Goal: Contribute content: Contribute content

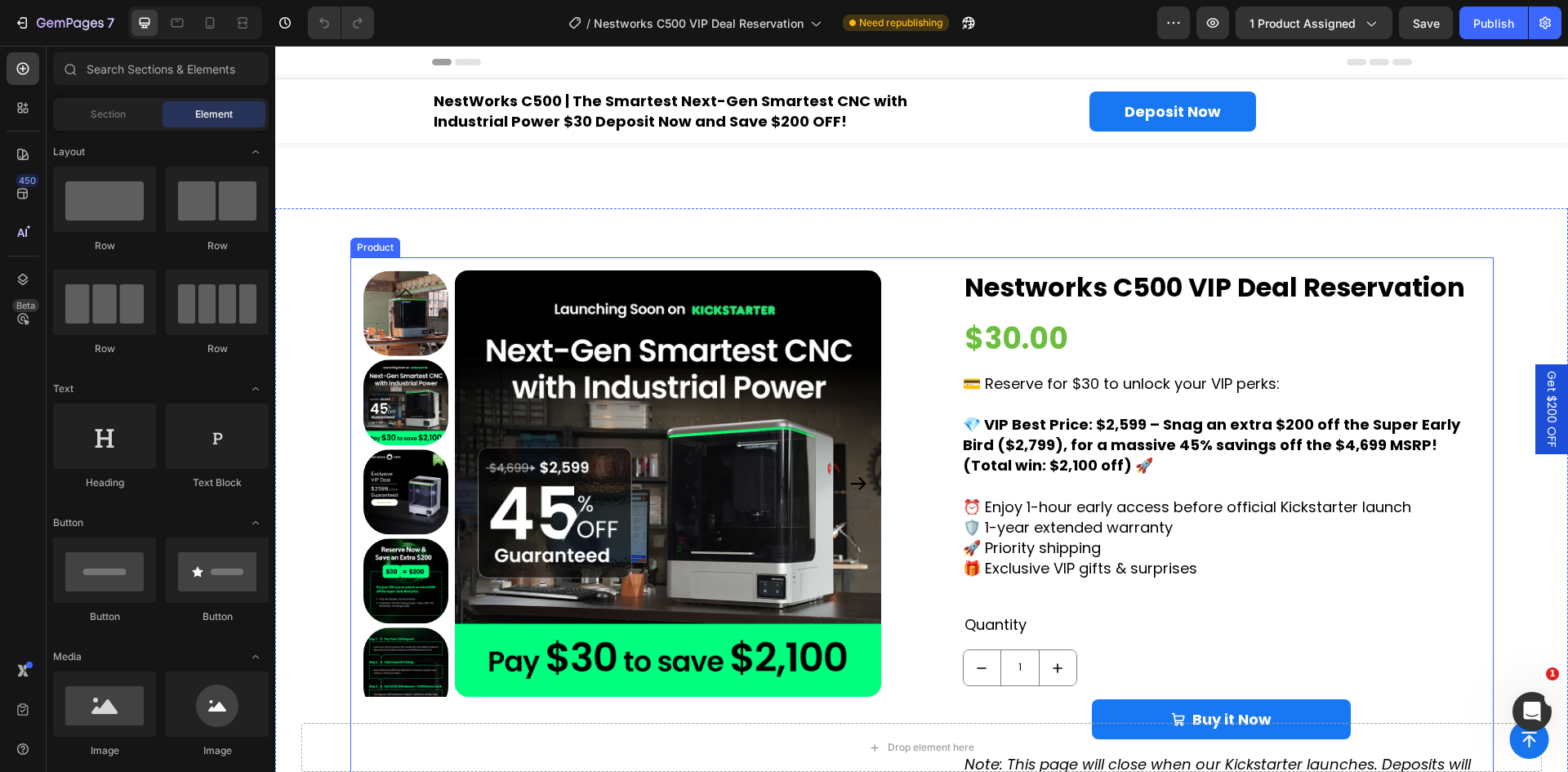
click at [452, 261] on div "Product Images Nestworks C500 VIP Deal Reservation Product Title $30.00 Product…" at bounding box center [921, 533] width 1143 height 552
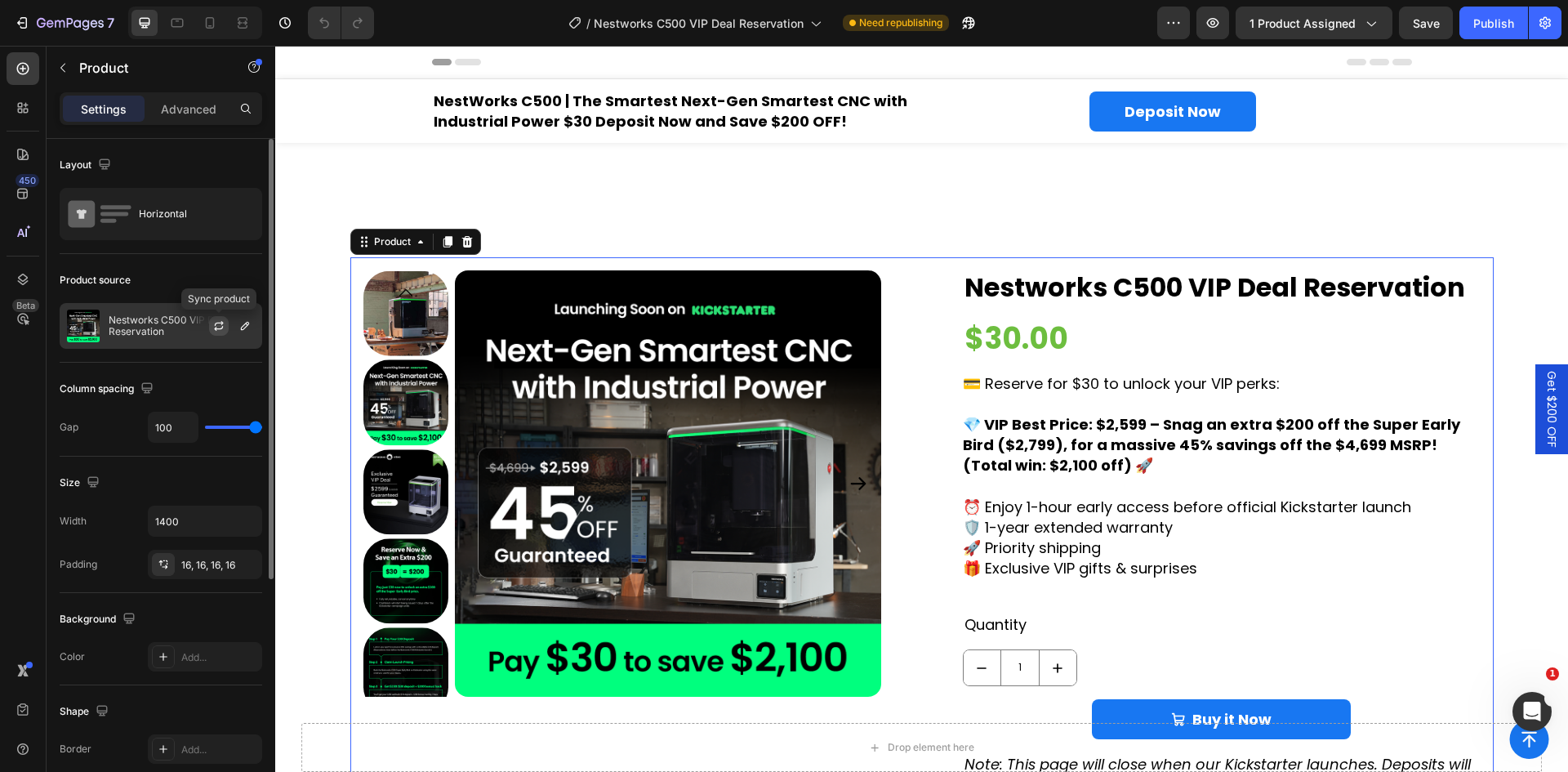
click at [213, 331] on icon "button" at bounding box center [219, 326] width 13 height 13
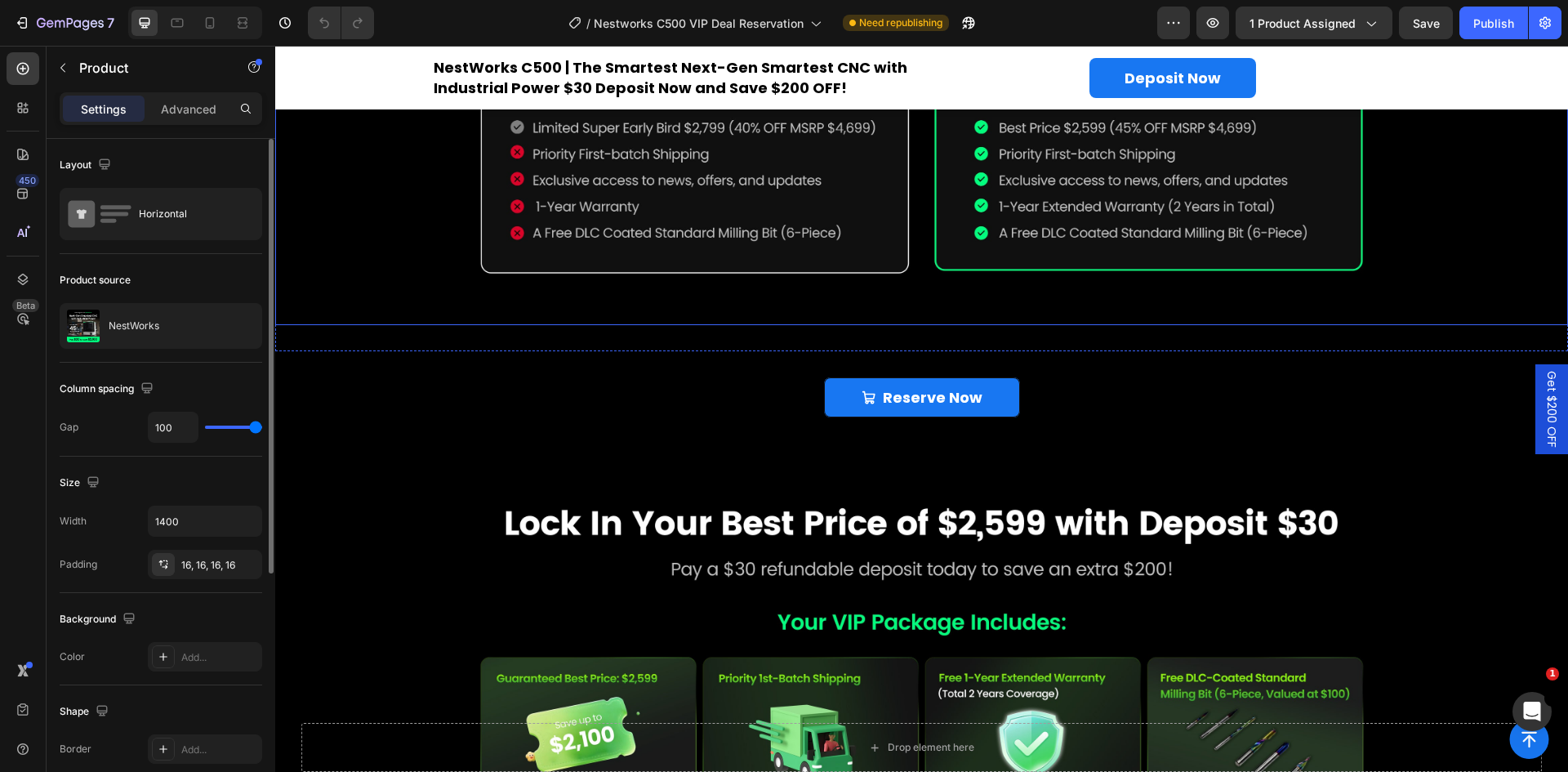
scroll to position [2042, 0]
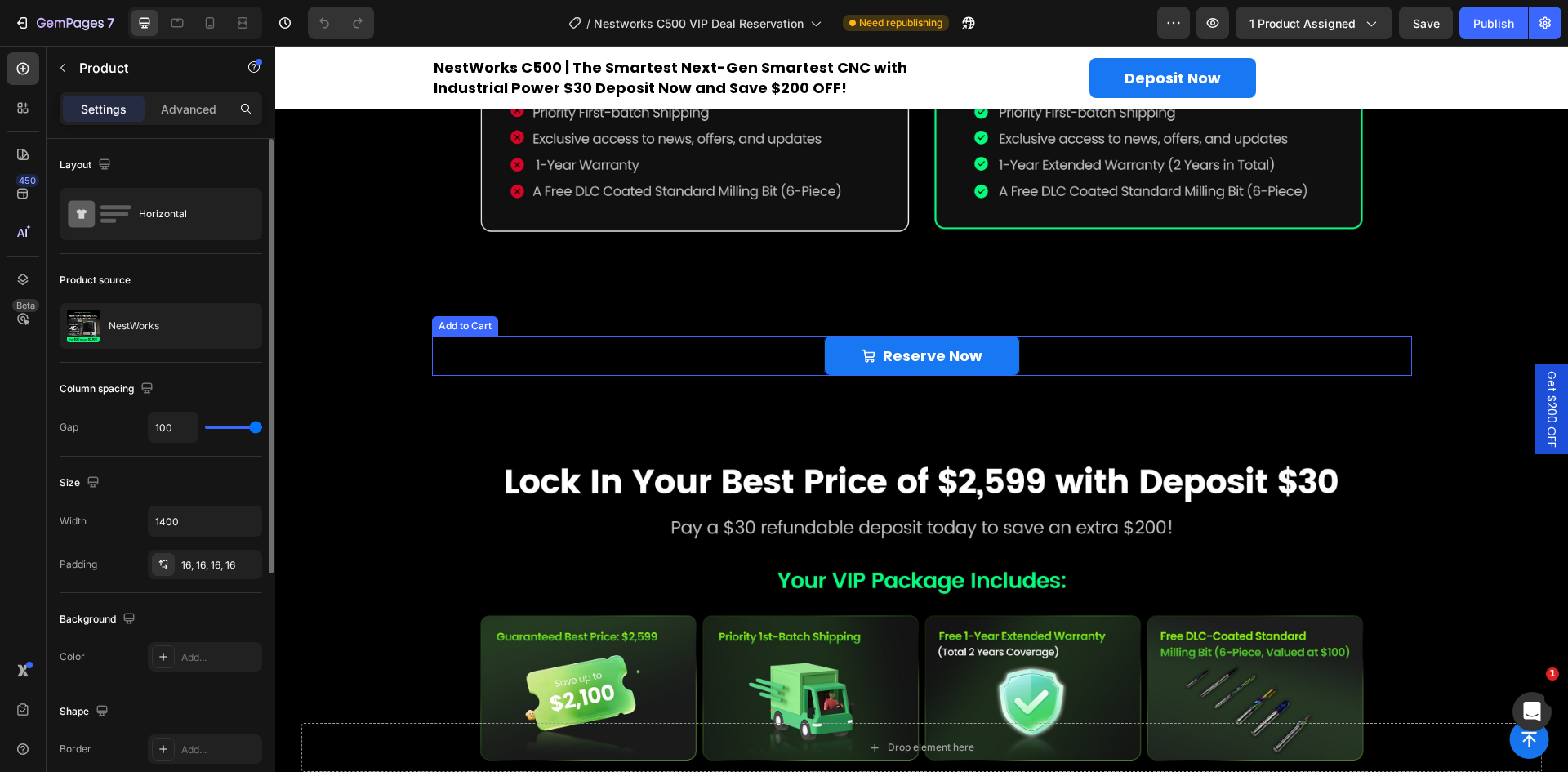
click at [561, 356] on div "Reserve Now Add to Cart" at bounding box center [921, 356] width 980 height 40
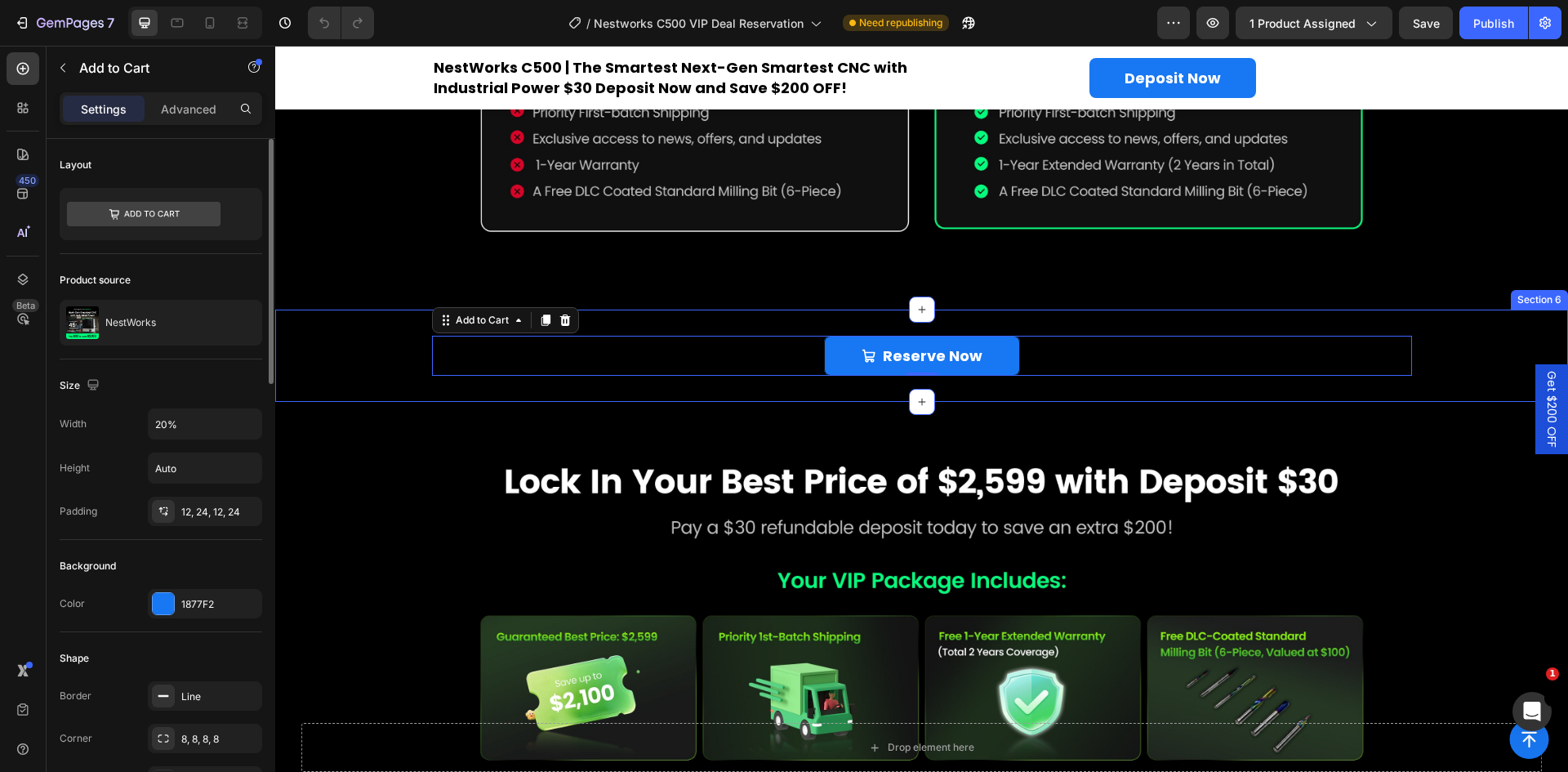
click at [383, 356] on div "Reserve Now Add to Cart 0 Product" at bounding box center [921, 356] width 1293 height 40
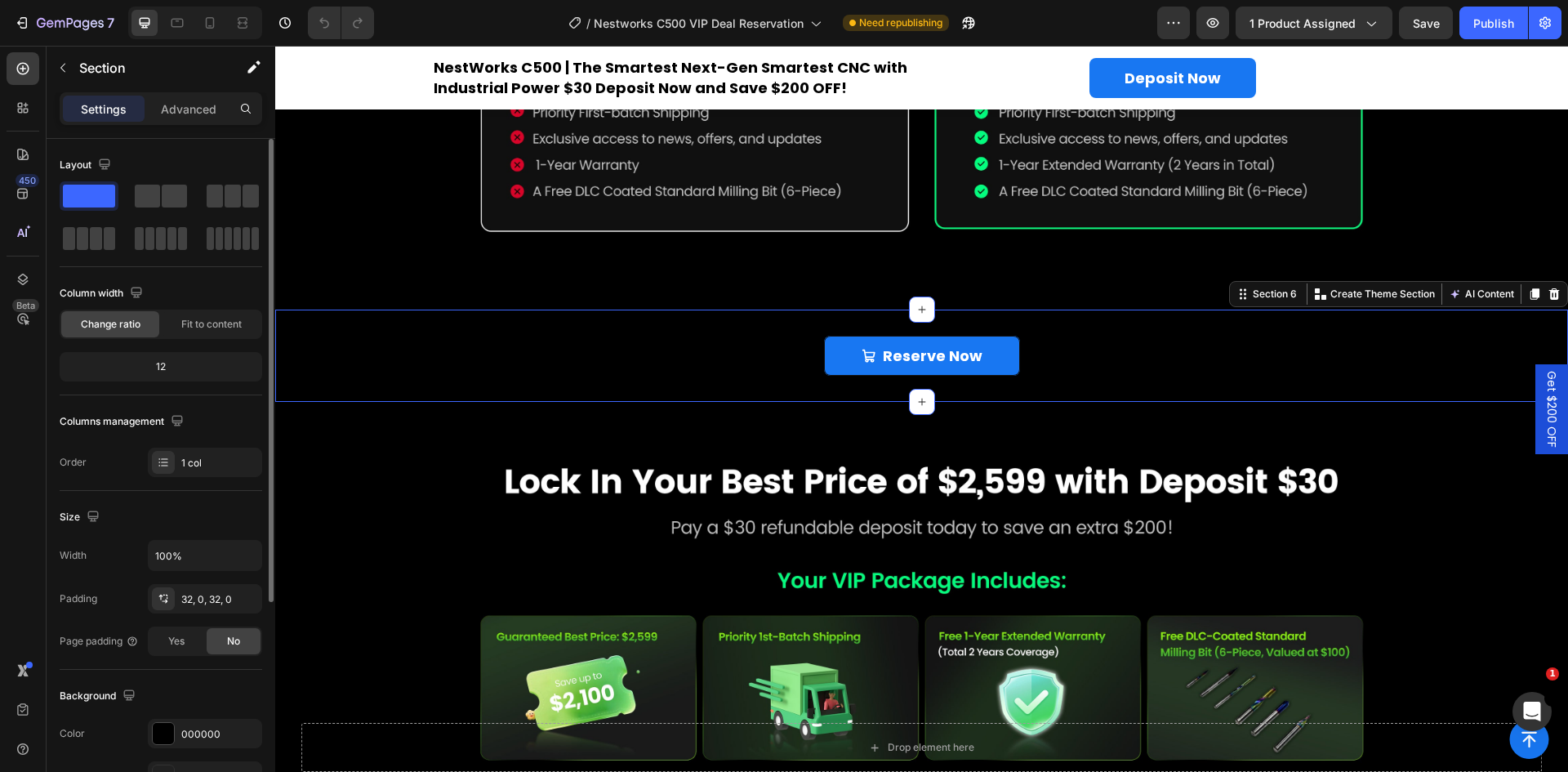
click at [1480, 17] on div "7 / Nestworks C500 VIP Deal Reservation Need republishing Preview 1 product ass…" at bounding box center [784, 23] width 1568 height 47
click at [1488, 30] on div "7 / Nestworks C500 VIP Deal Reservation Need republishing Preview 1 product ass…" at bounding box center [784, 23] width 1568 height 47
click at [1416, 28] on div "7 / Nestworks C500 VIP Deal Reservation Need republishing Preview 1 product ass…" at bounding box center [784, 23] width 1568 height 47
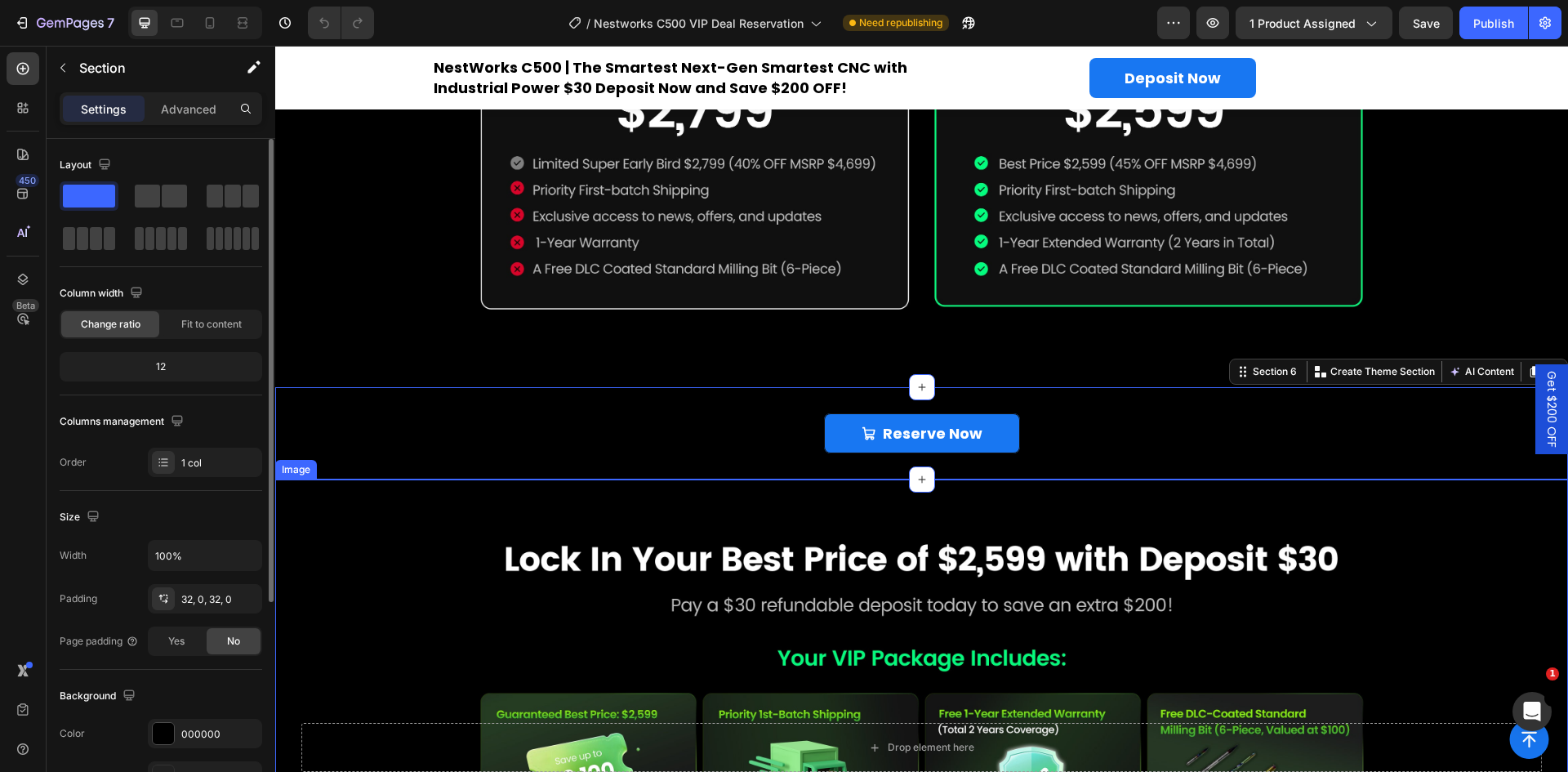
scroll to position [1797, 0]
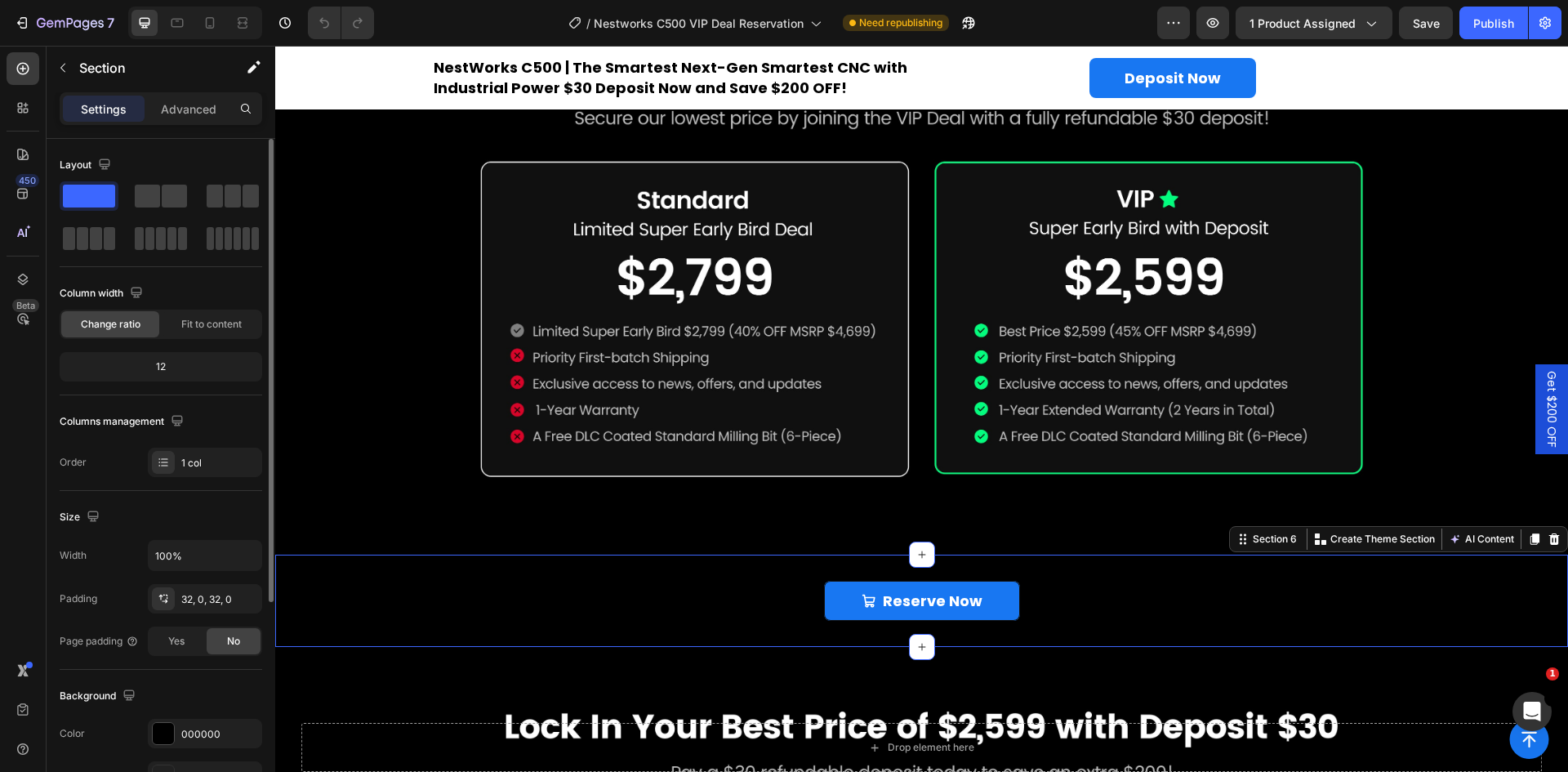
click at [1431, 29] on div "7 / Nestworks C500 VIP Deal Reservation Need republishing Preview 1 product ass…" at bounding box center [784, 23] width 1568 height 47
click at [1537, 708] on icon "Open Intercom Messenger" at bounding box center [1530, 710] width 27 height 27
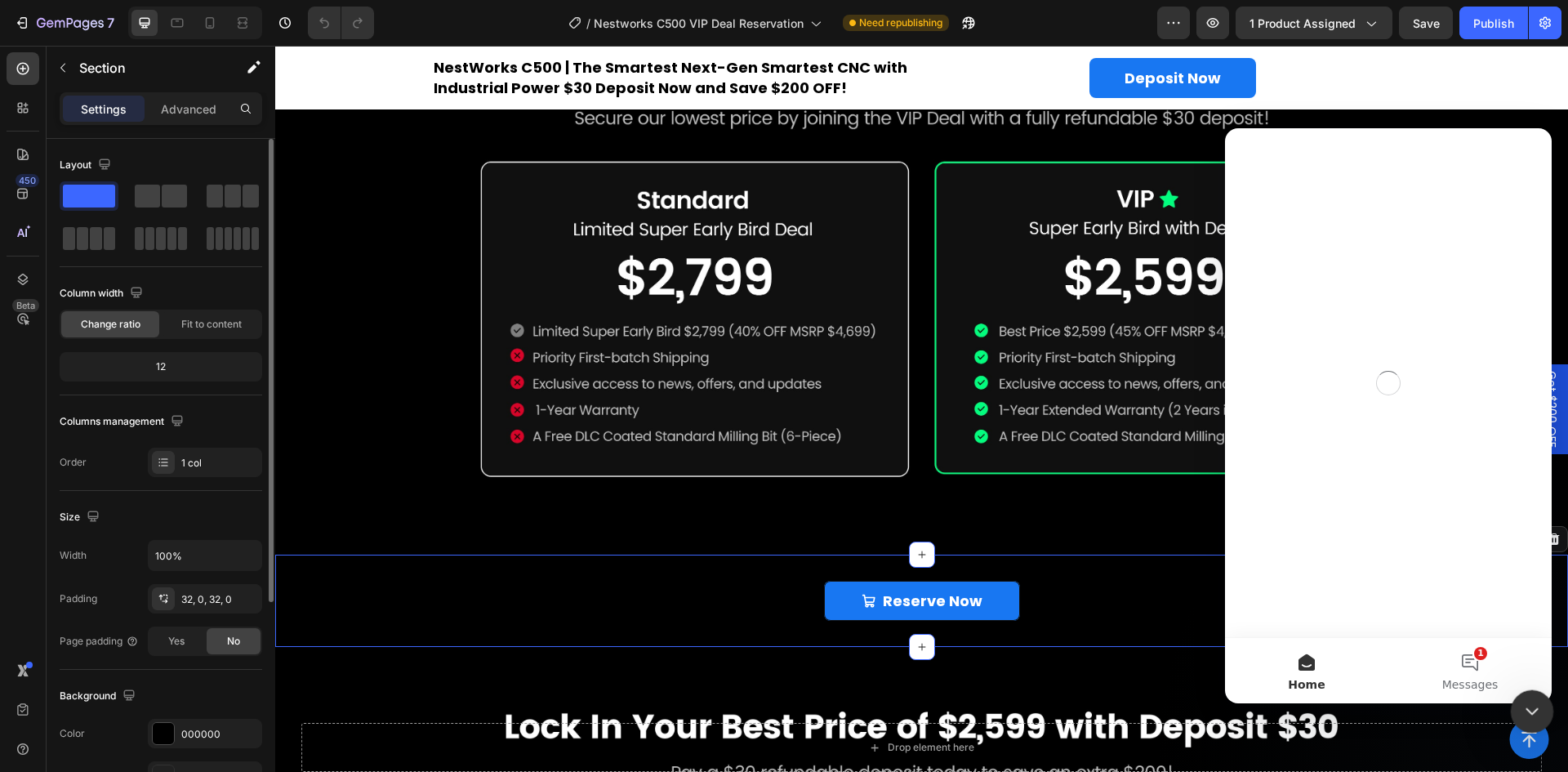
scroll to position [0, 0]
click at [1463, 669] on button "1 Messages" at bounding box center [1470, 671] width 163 height 65
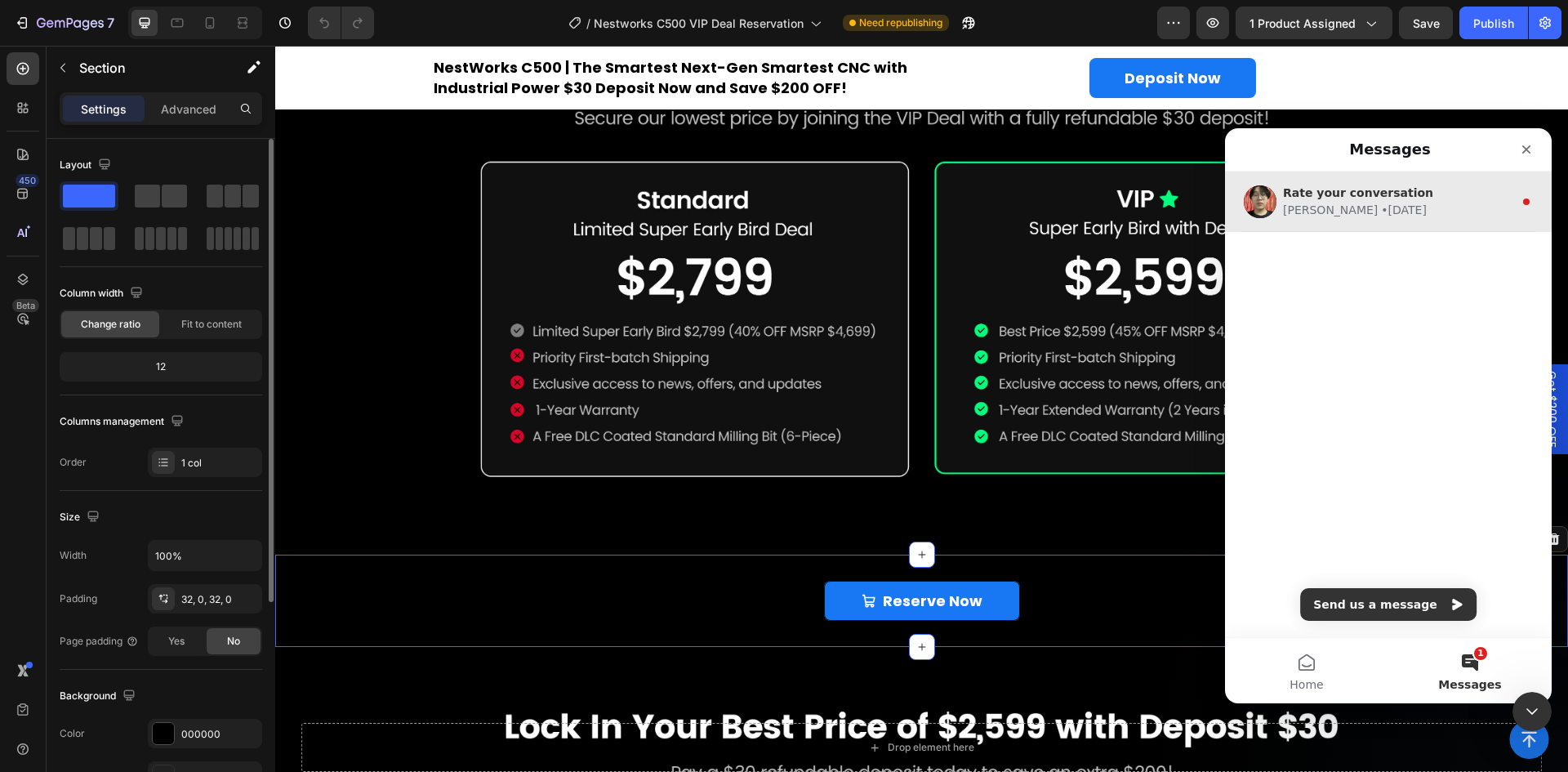
click at [1353, 195] on span "Rate your conversation" at bounding box center [1358, 193] width 151 height 13
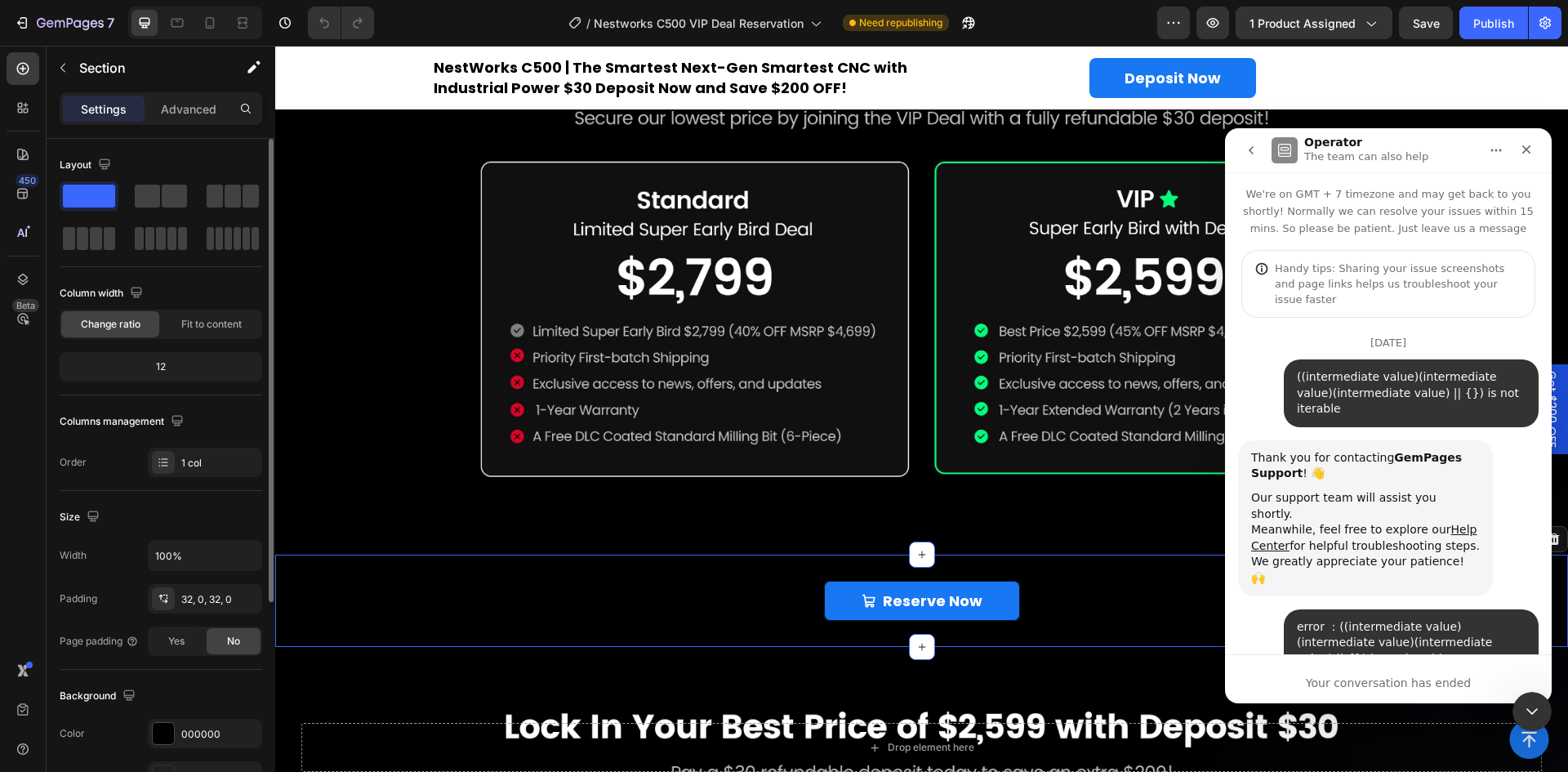
scroll to position [181, 0]
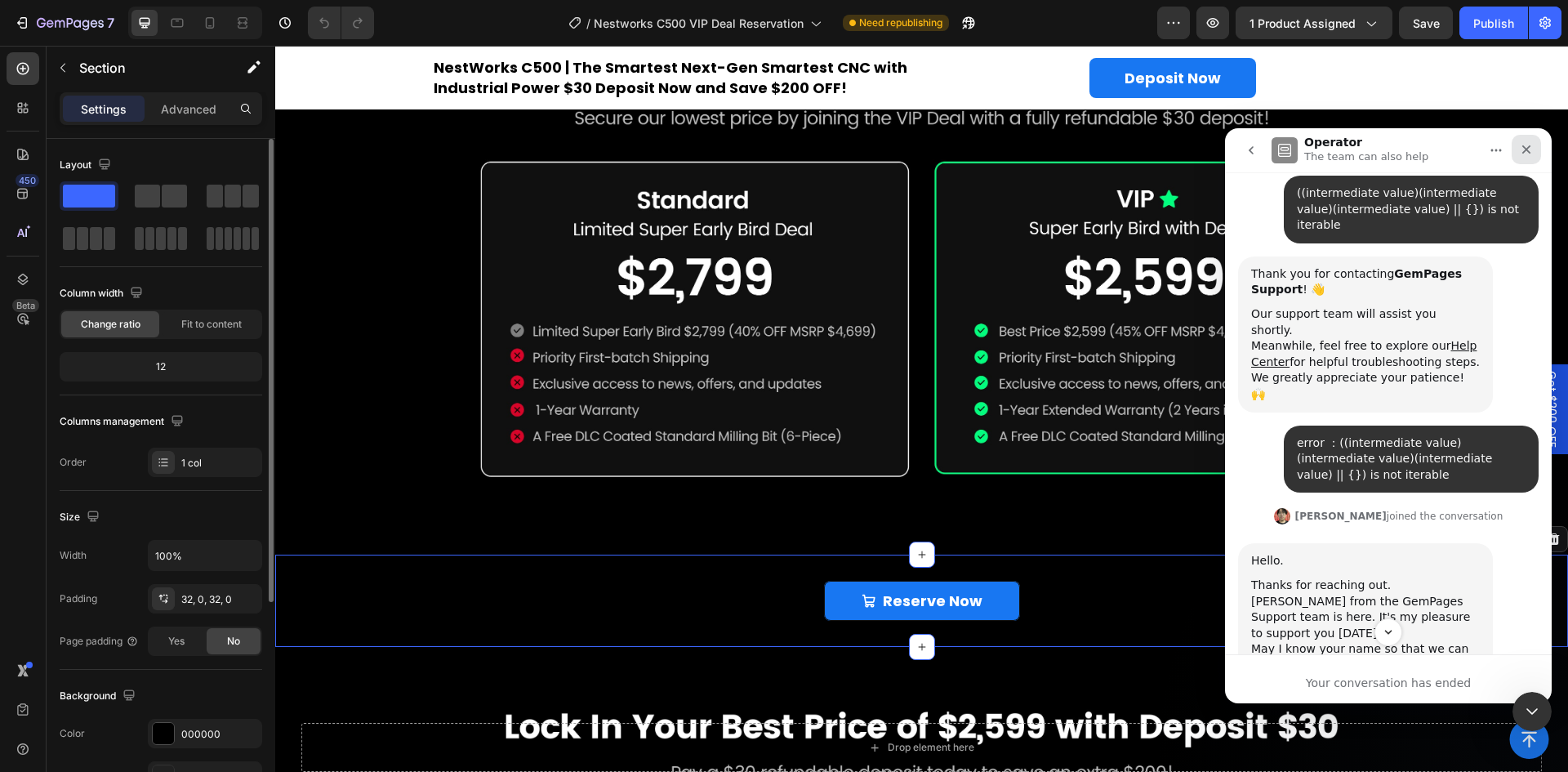
click at [1531, 148] on icon "Close" at bounding box center [1527, 150] width 13 height 13
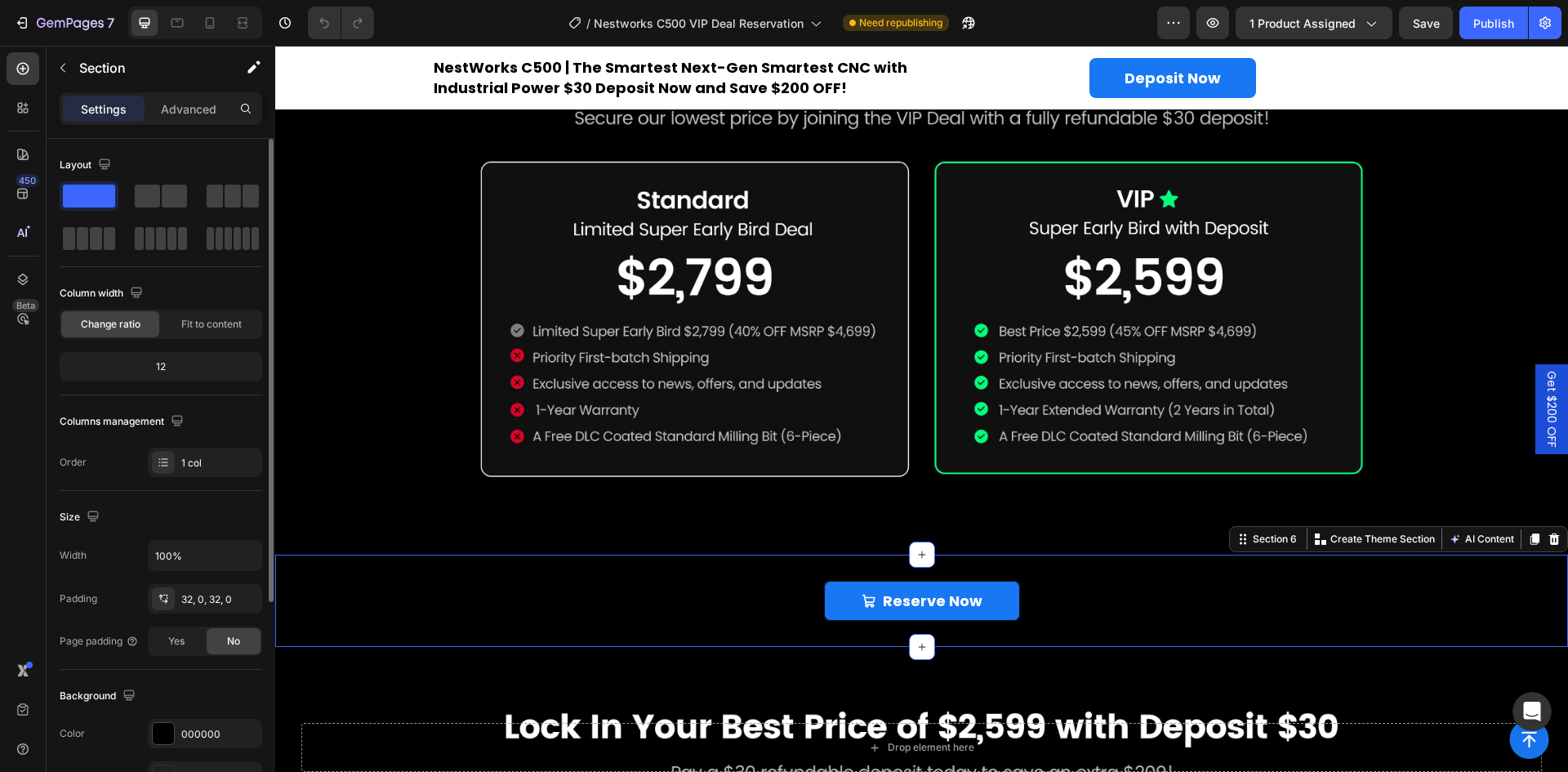
scroll to position [1561, 0]
click at [1505, 25] on div "7 / Nestworks C500 VIP Deal Reservation Need republishing Preview 1 product ass…" at bounding box center [784, 23] width 1568 height 47
click at [1266, 36] on div "7 / Nestworks C500 VIP Deal Reservation Need republishing Preview 1 product ass…" at bounding box center [784, 23] width 1568 height 47
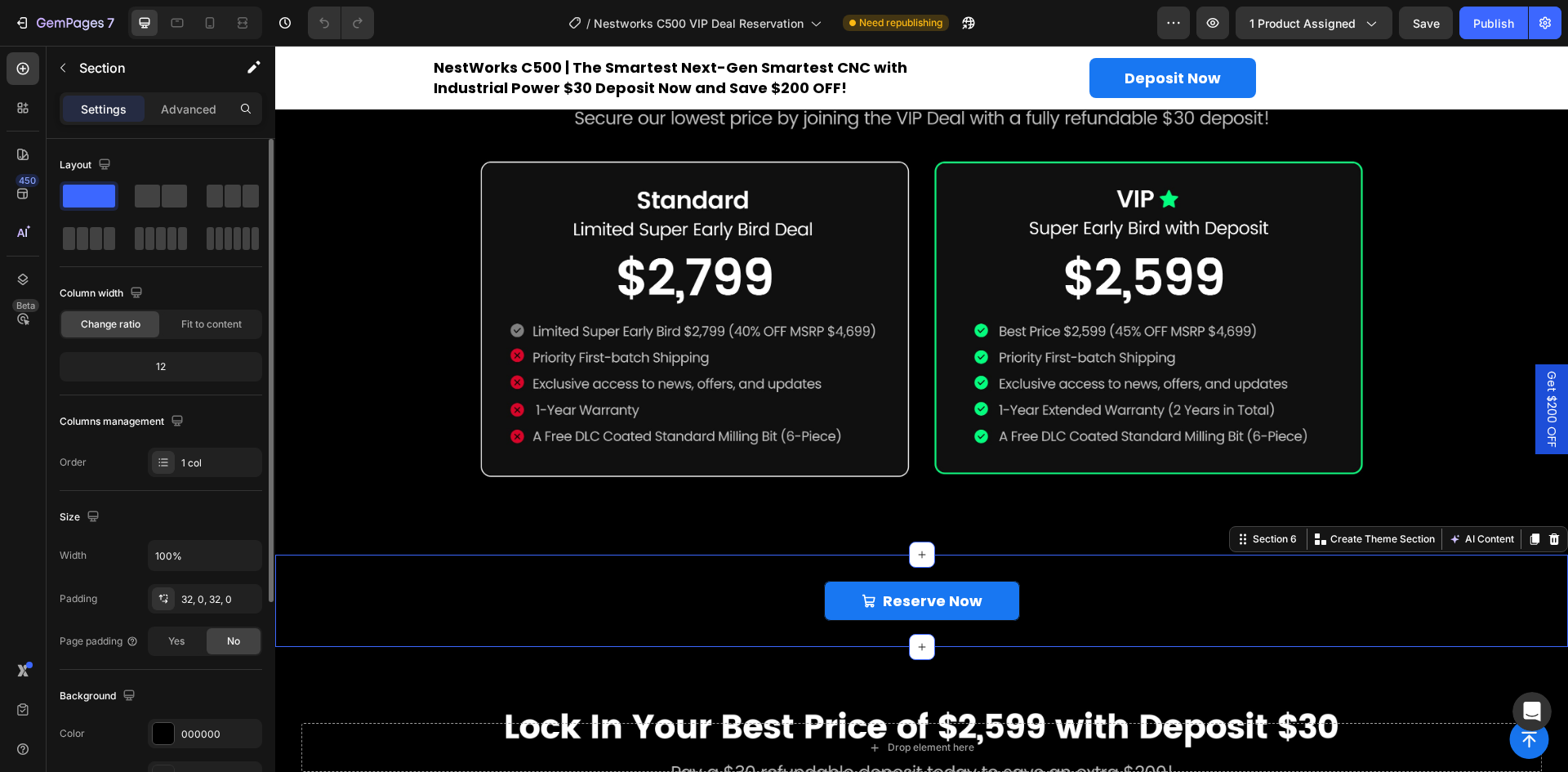
click at [1427, 11] on div "7 / Nestworks C500 VIP Deal Reservation Need republishing Preview 1 product ass…" at bounding box center [784, 23] width 1568 height 47
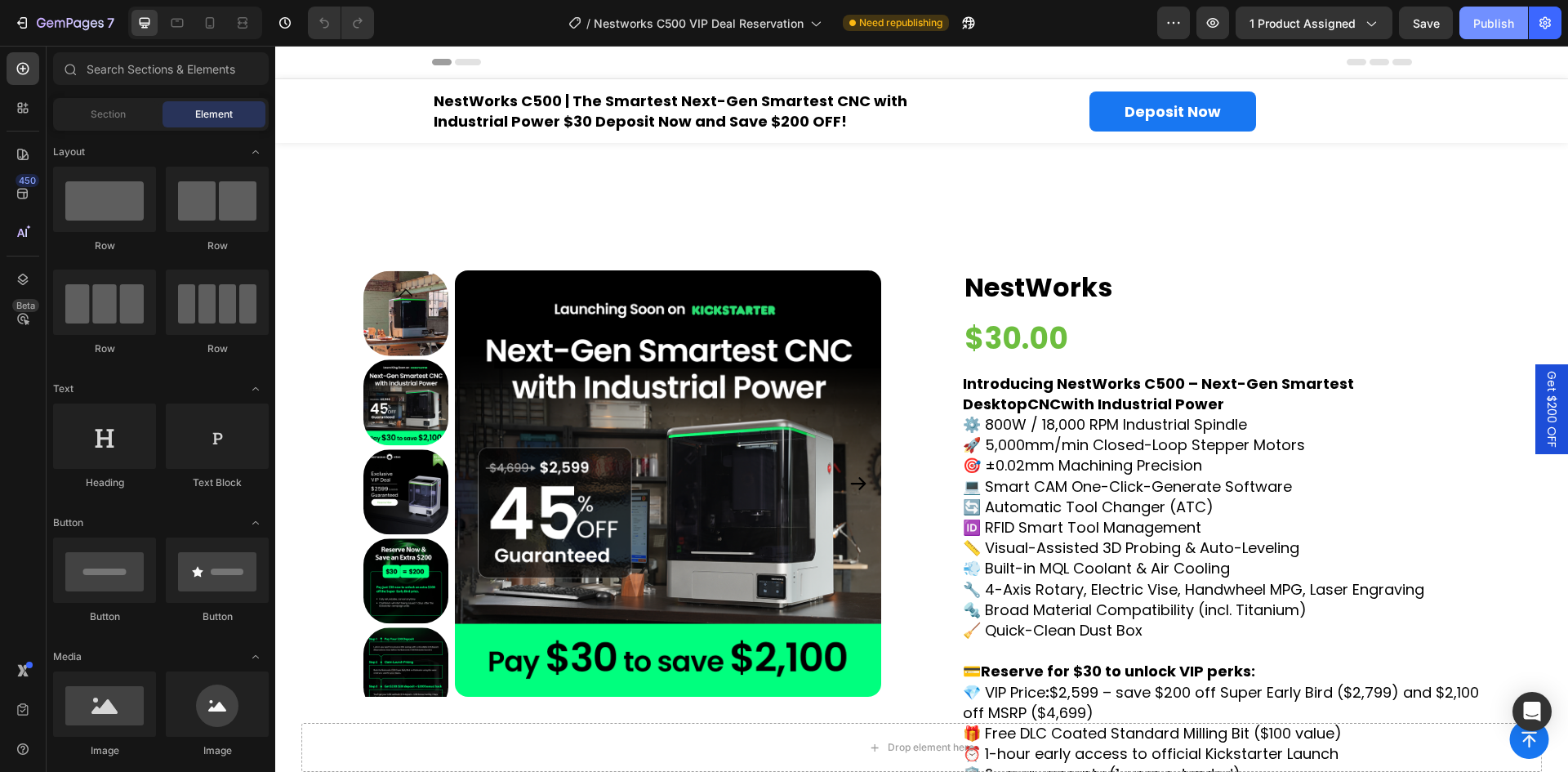
click at [1478, 15] on div "Publish" at bounding box center [1493, 23] width 41 height 17
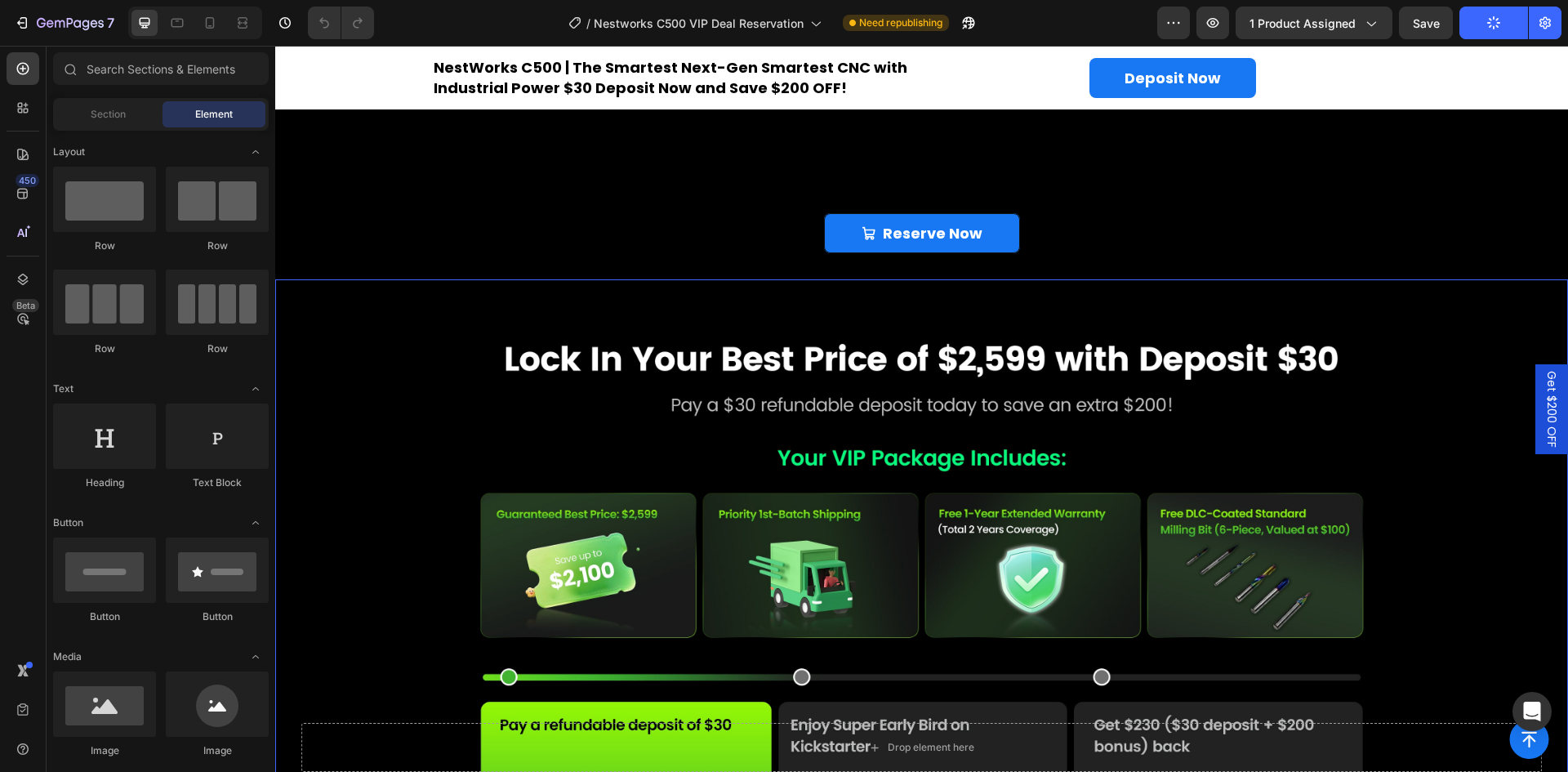
scroll to position [2042, 0]
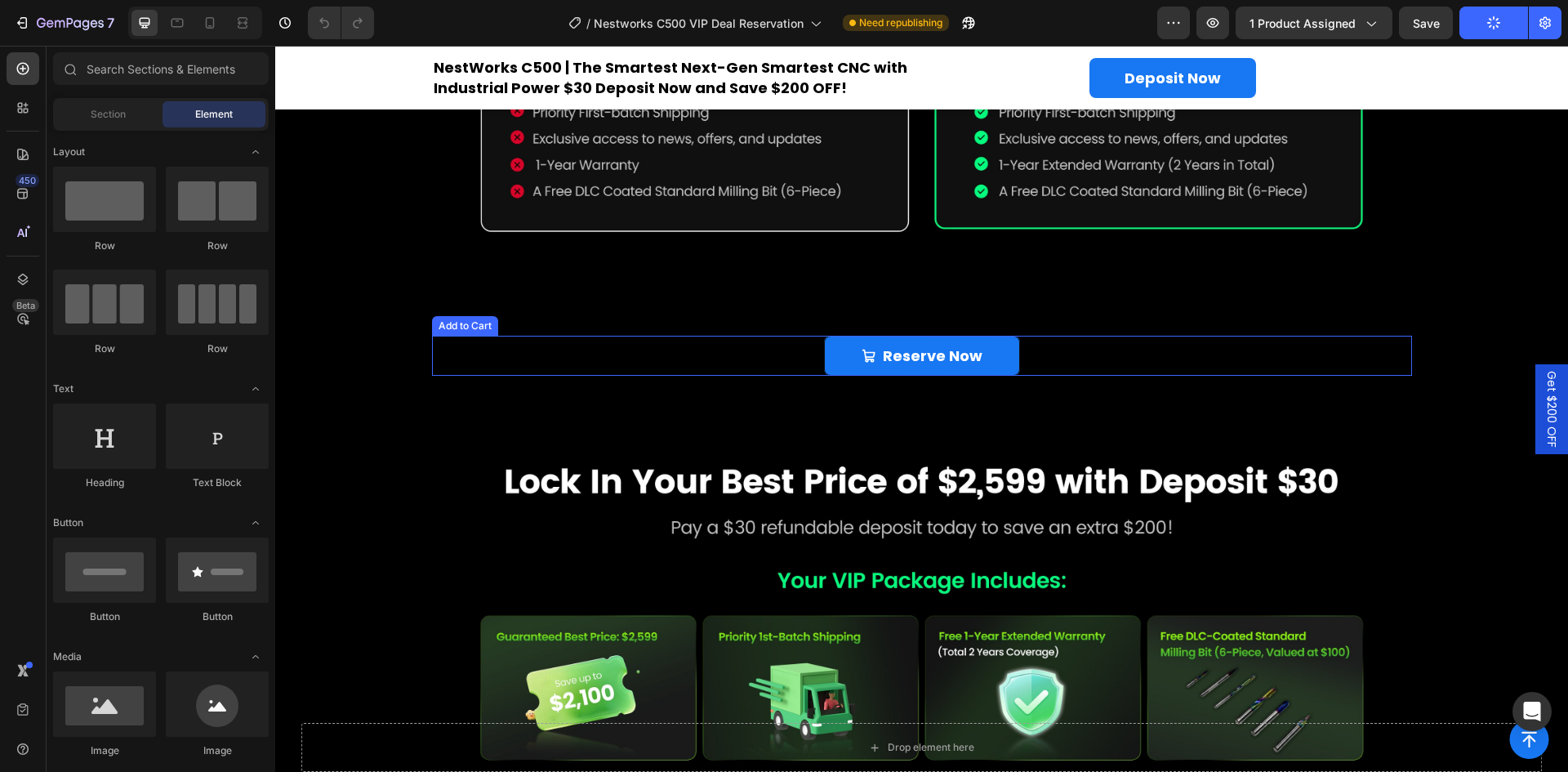
click at [659, 353] on div "Reserve Now Add to Cart" at bounding box center [921, 356] width 980 height 40
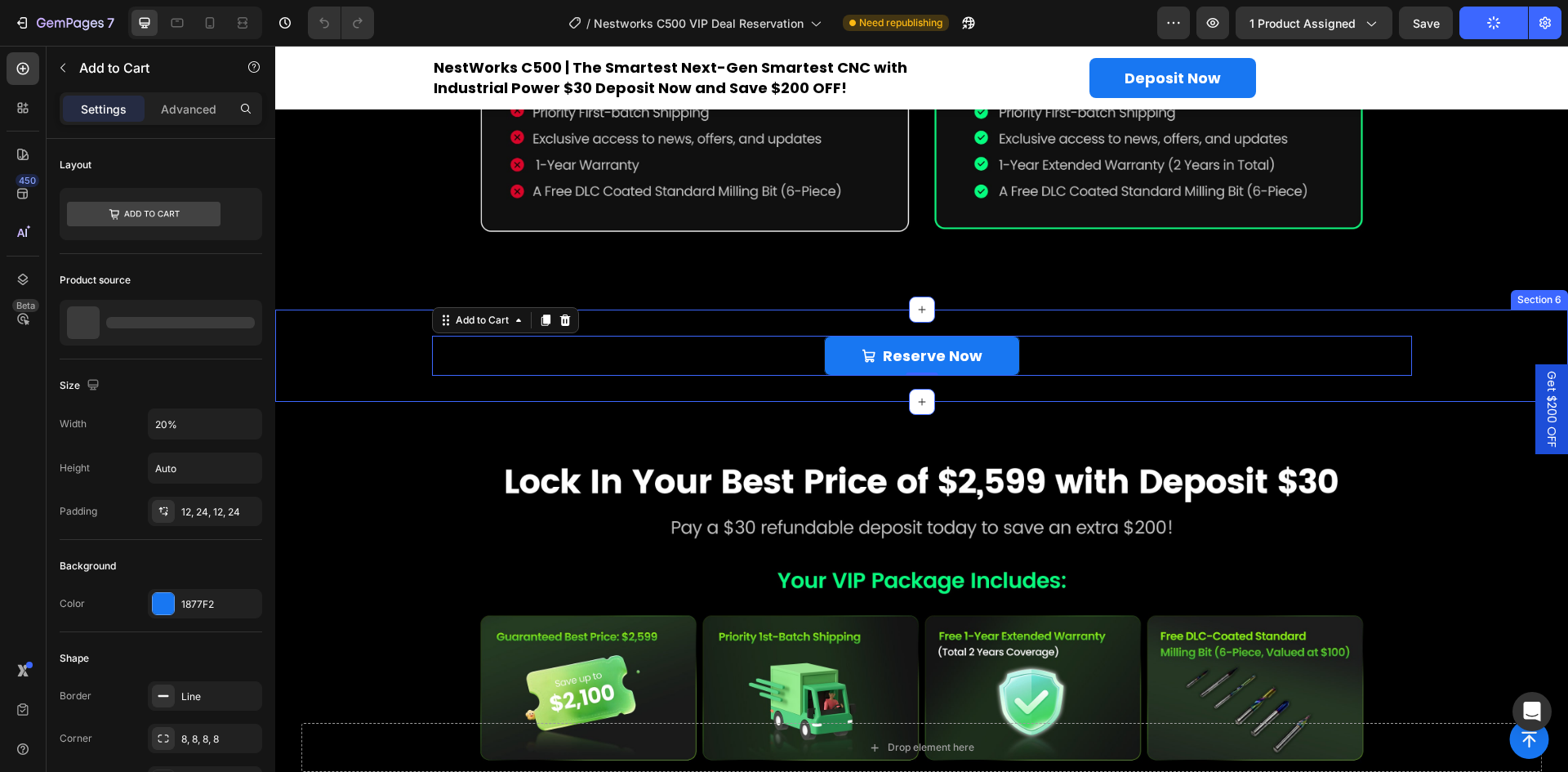
click at [368, 346] on div "Reserve Now Add to Cart 0 Product" at bounding box center [921, 356] width 1293 height 40
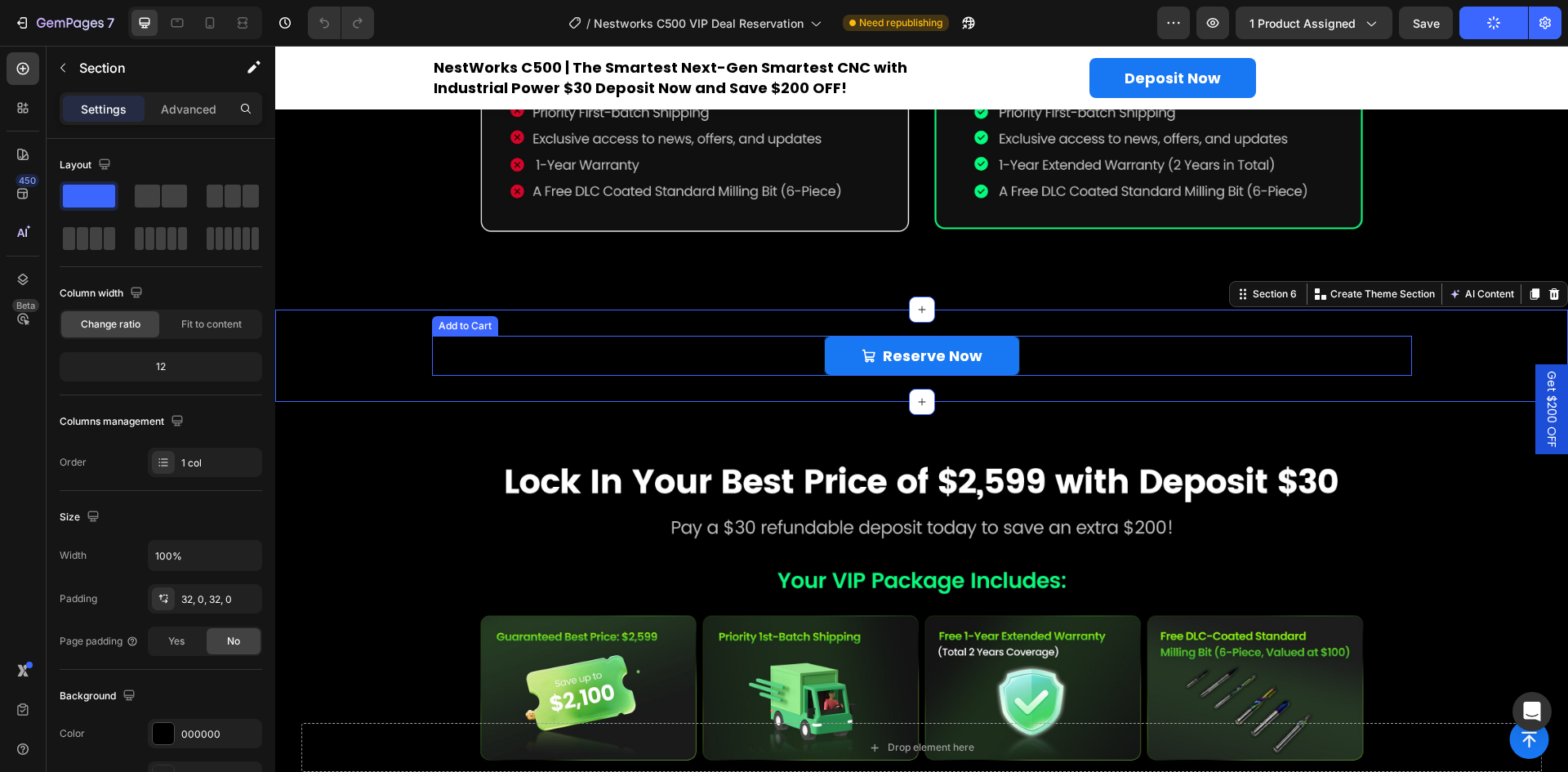
click at [554, 353] on div "Reserve Now Add to Cart" at bounding box center [921, 356] width 980 height 40
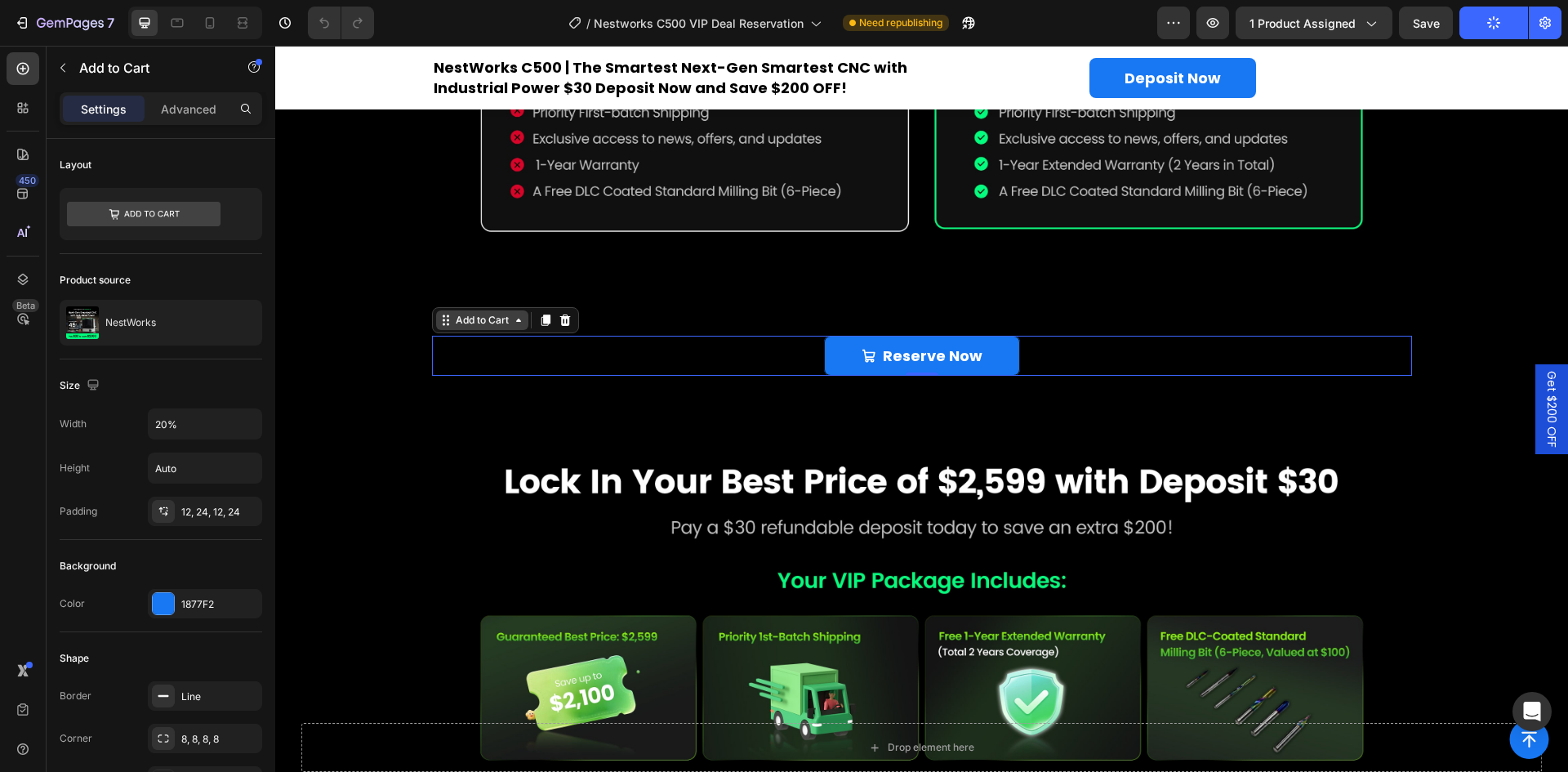
click at [452, 318] on div "Add to Cart" at bounding box center [482, 320] width 59 height 14
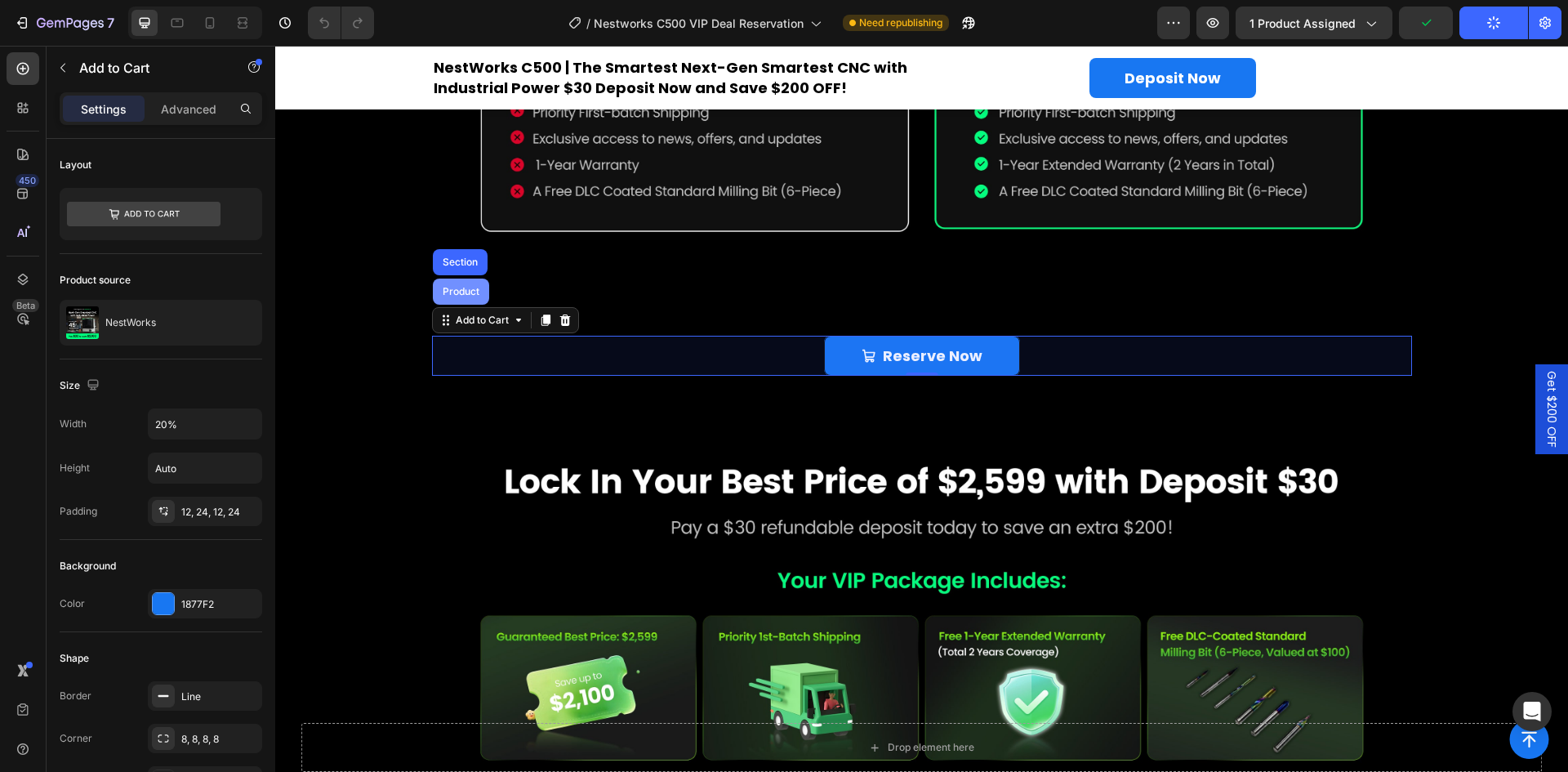
click at [456, 292] on div "Product" at bounding box center [461, 291] width 57 height 26
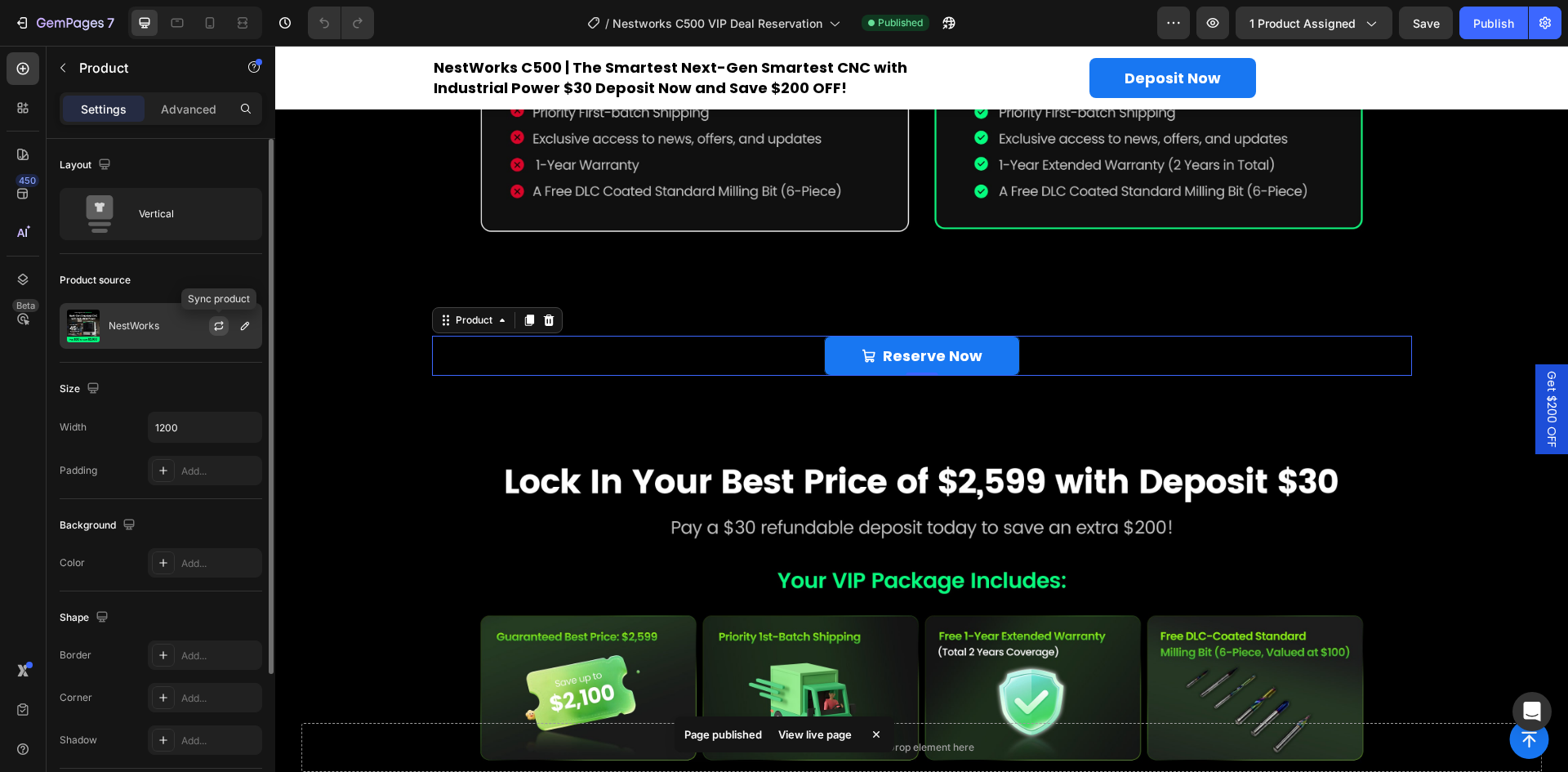
click at [224, 329] on icon "button" at bounding box center [219, 326] width 13 height 13
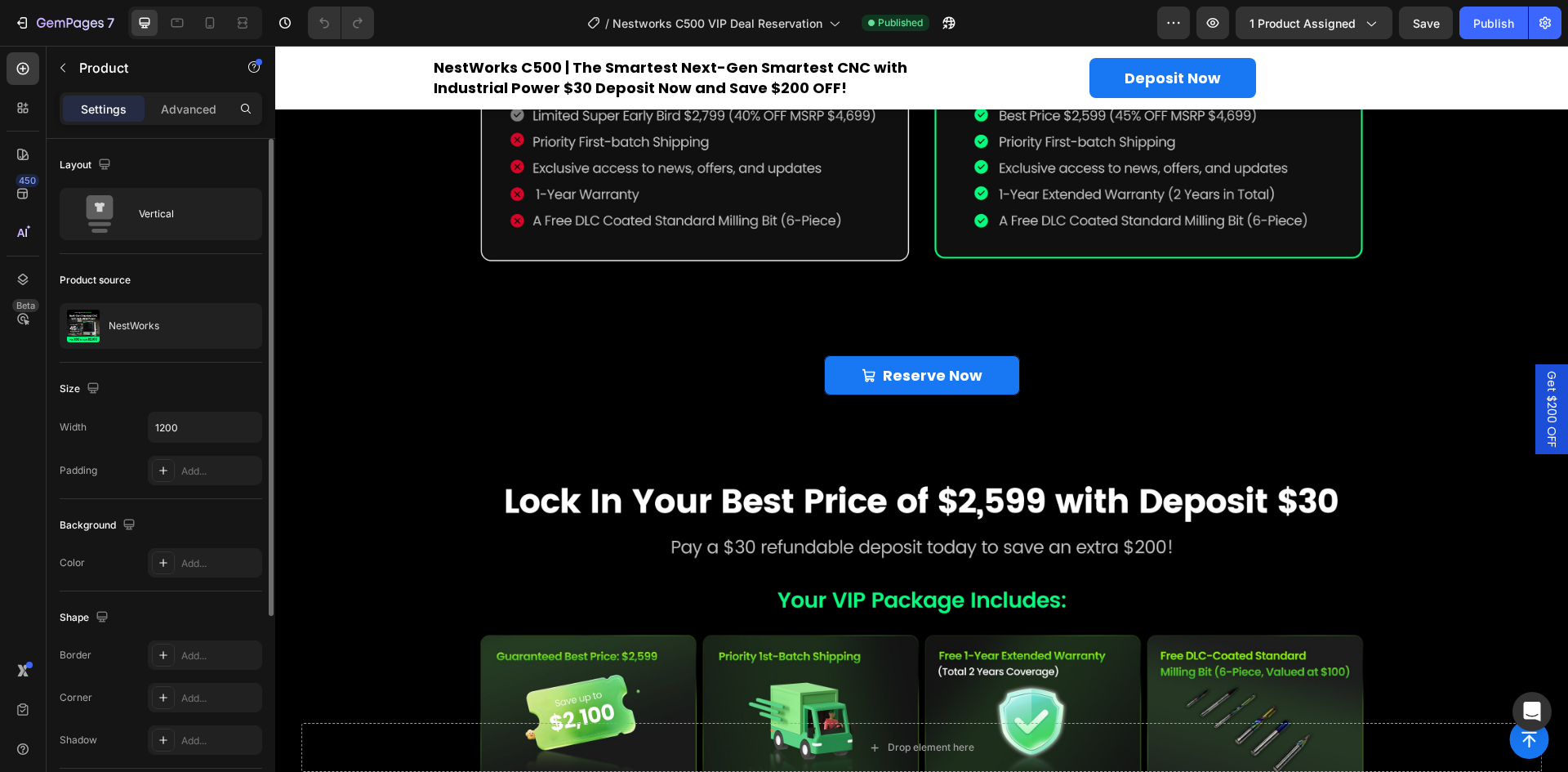
scroll to position [2011, 0]
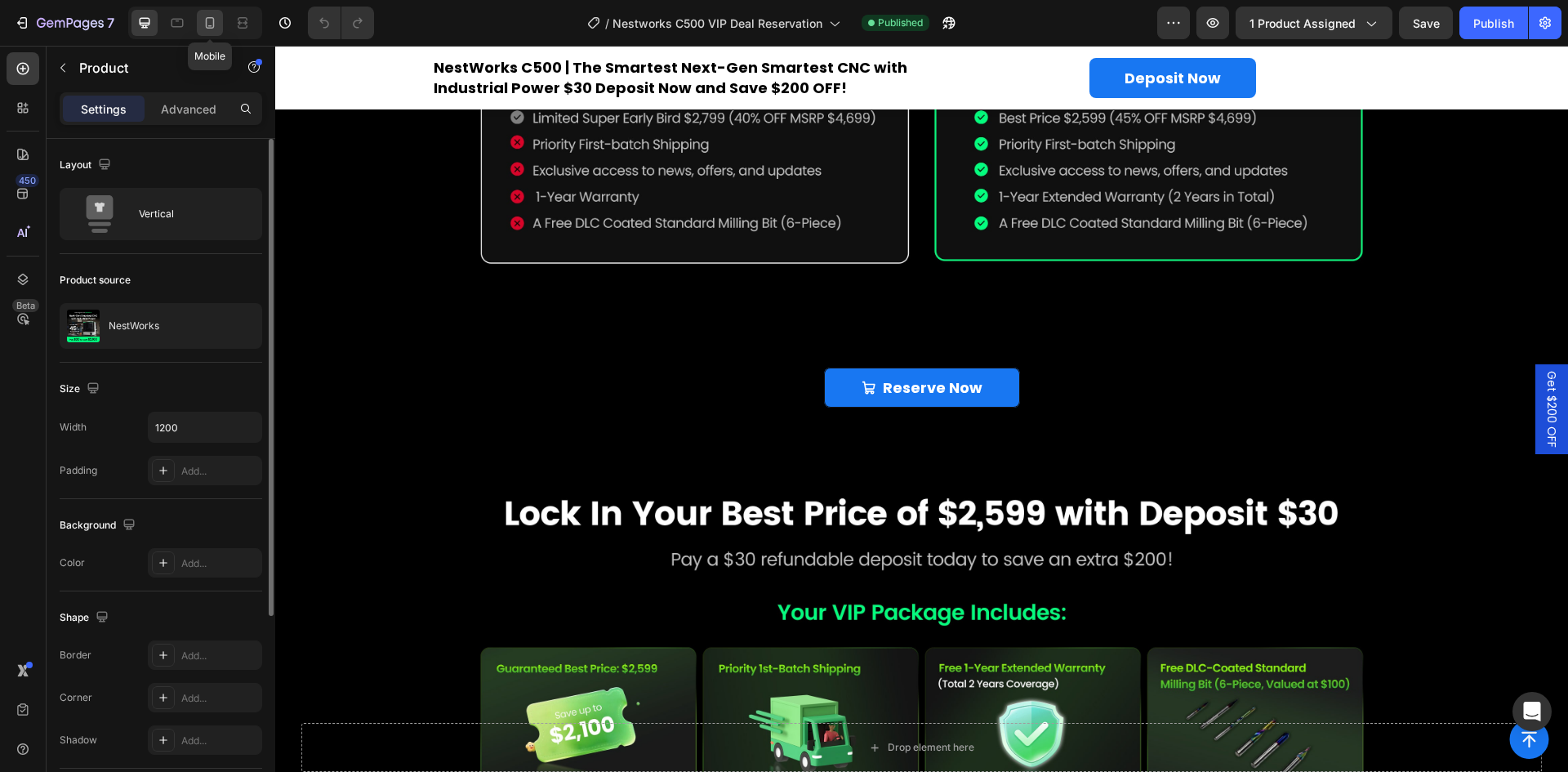
click at [216, 20] on icon at bounding box center [209, 22] width 16 height 16
type input "100%"
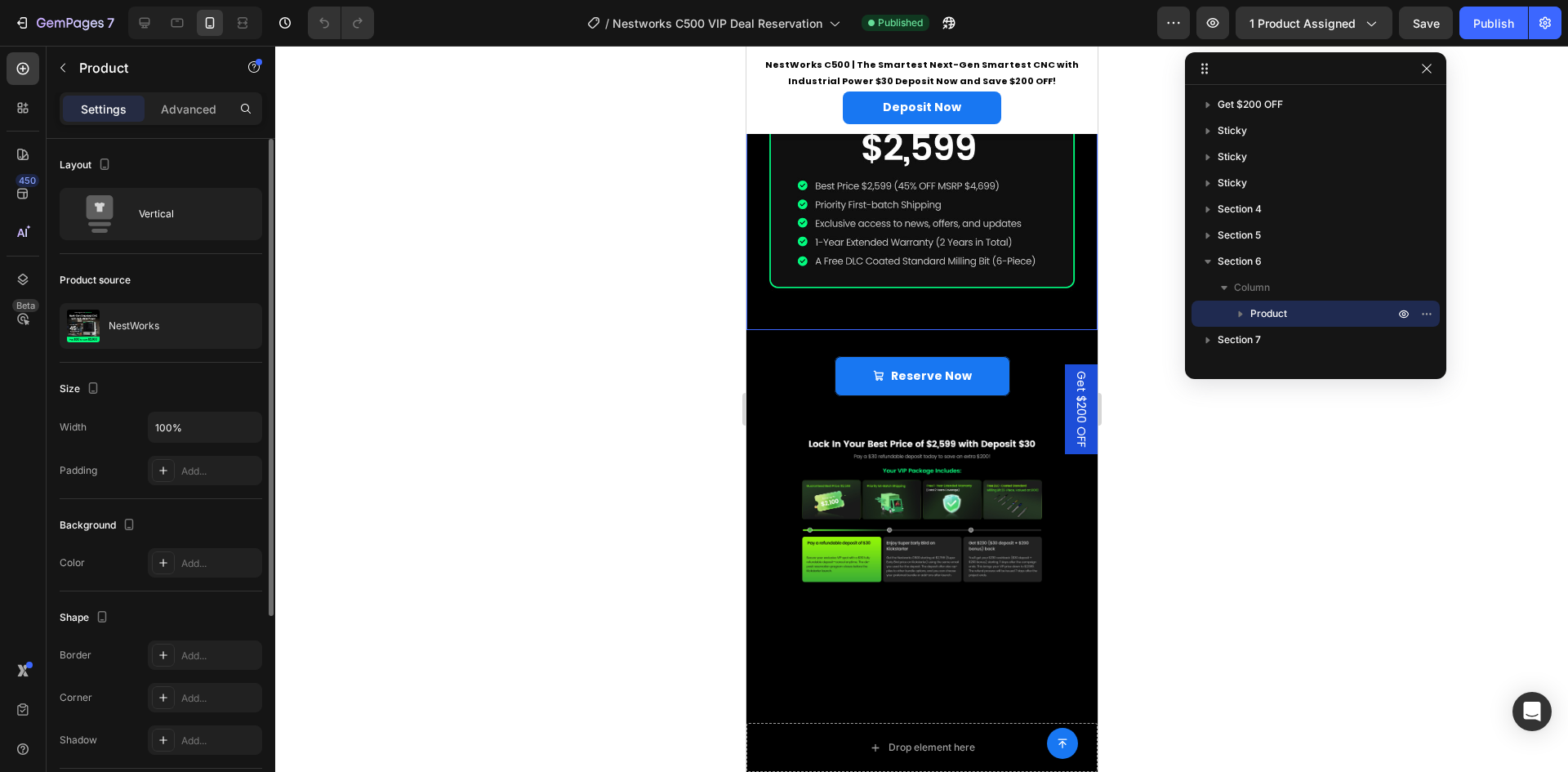
scroll to position [1886, 0]
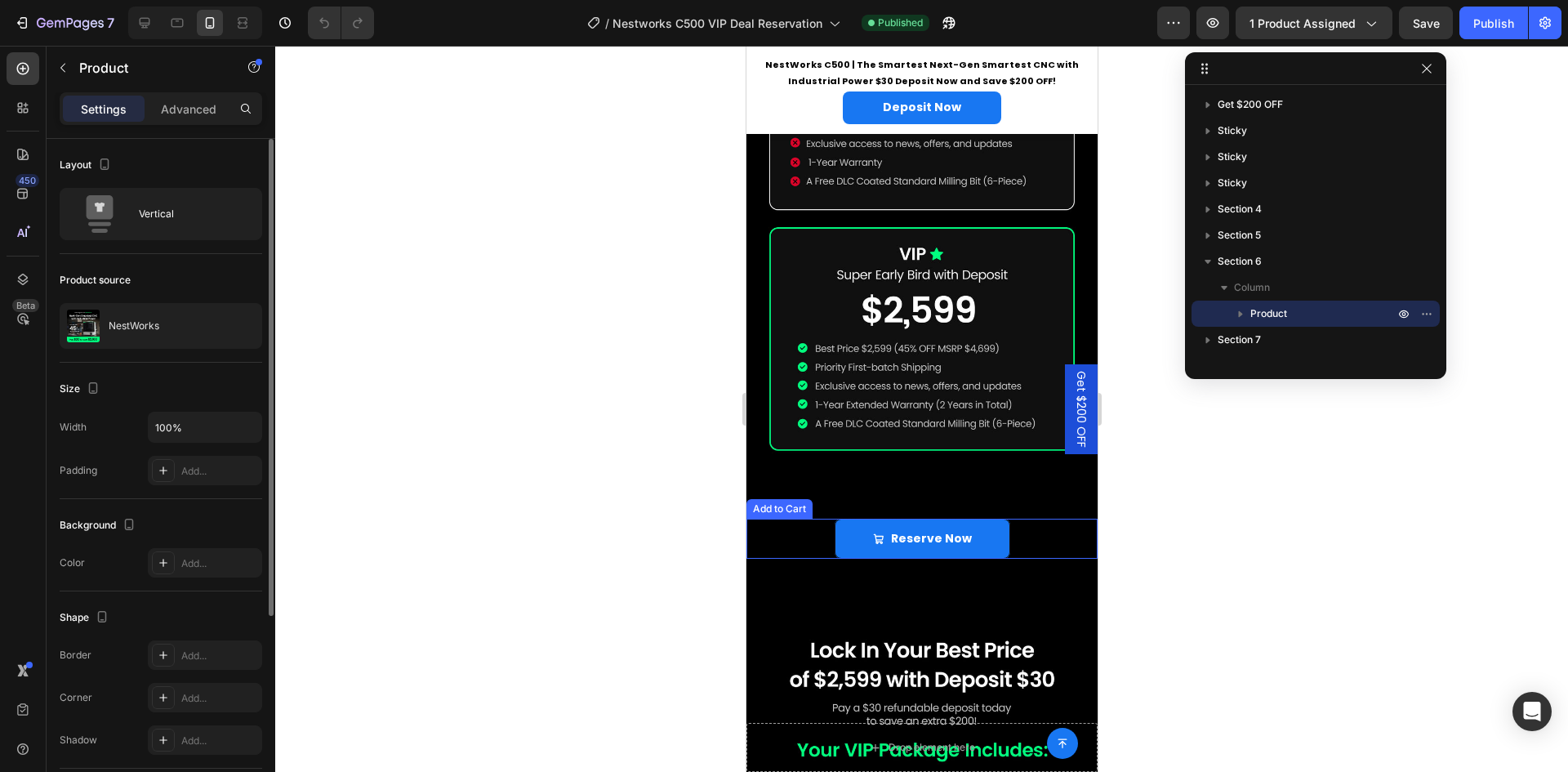
click at [1016, 519] on div "Reserve Now Add to Cart" at bounding box center [921, 539] width 351 height 40
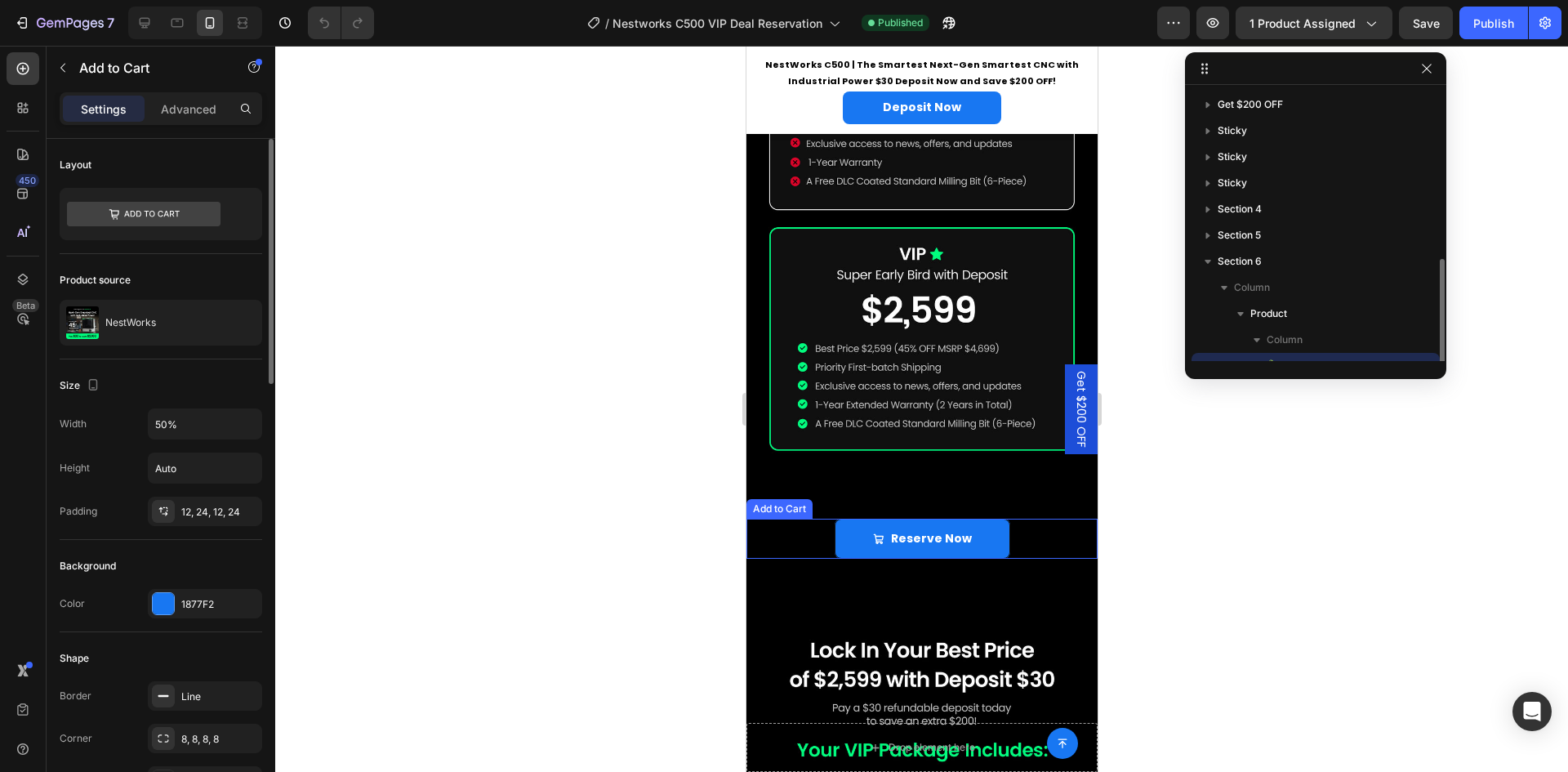
scroll to position [96, 0]
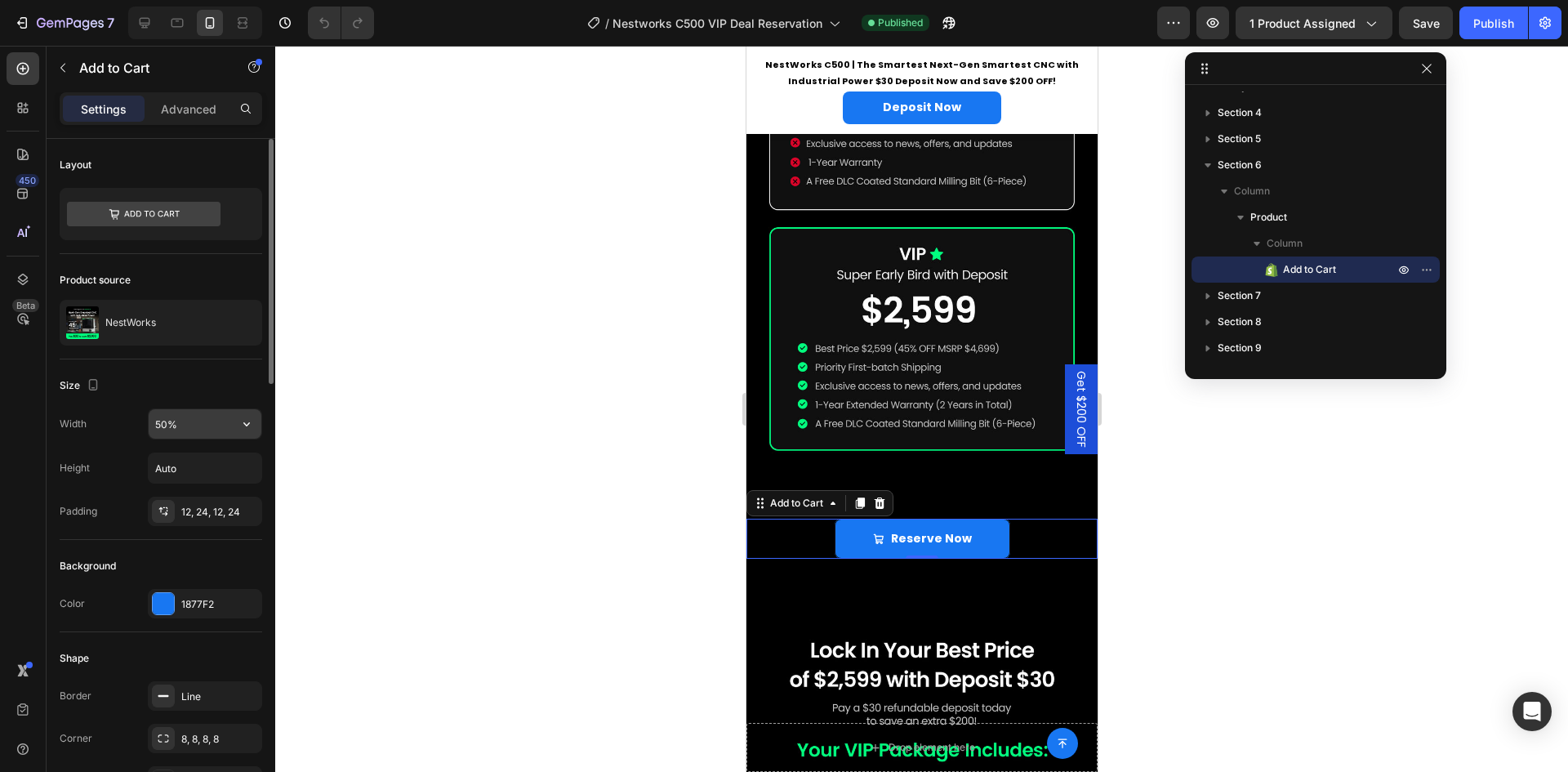
click at [166, 422] on input "50%" at bounding box center [204, 423] width 112 height 30
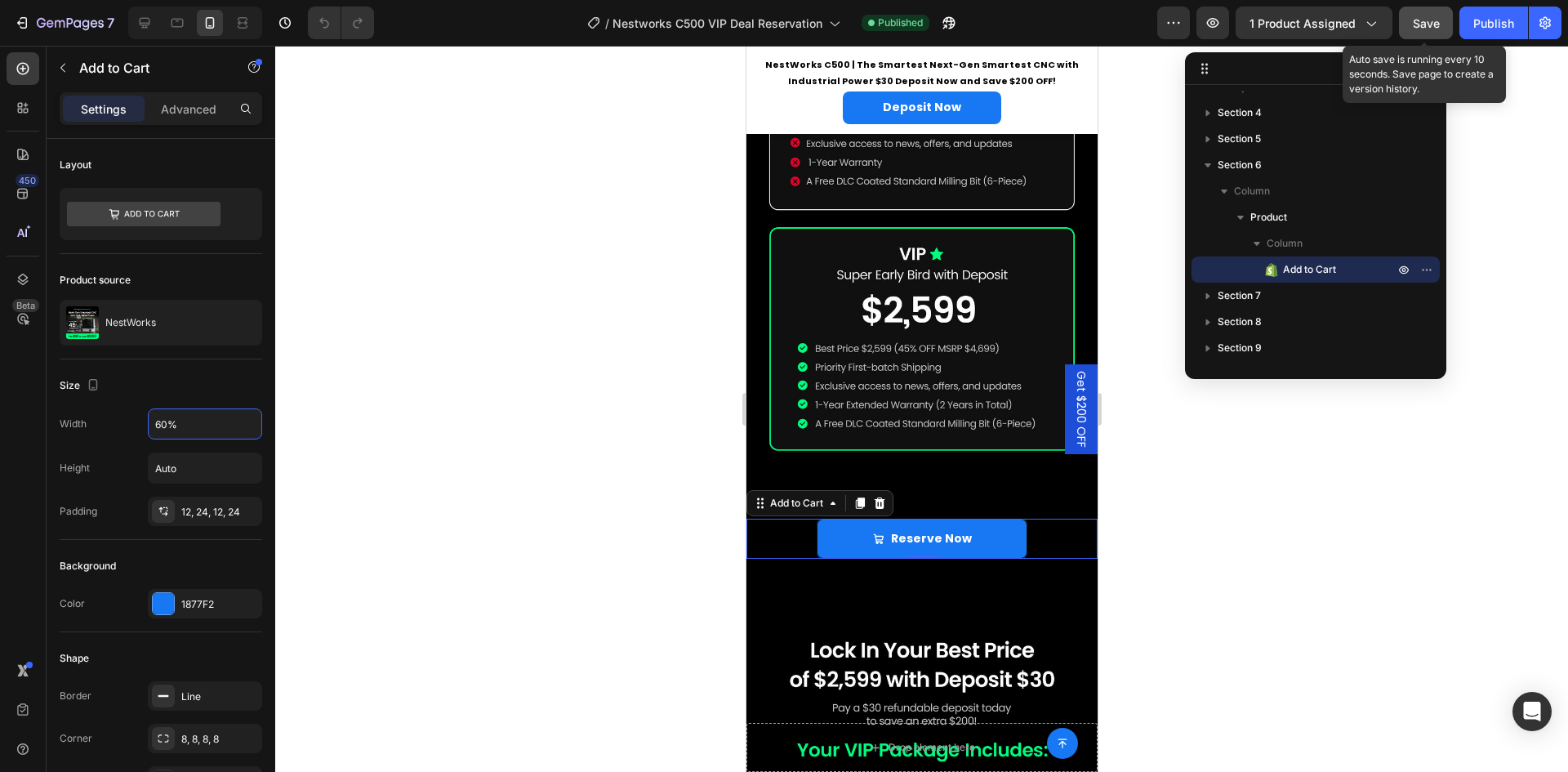
type input "60%"
click at [1440, 25] on button "Save" at bounding box center [1426, 23] width 54 height 33
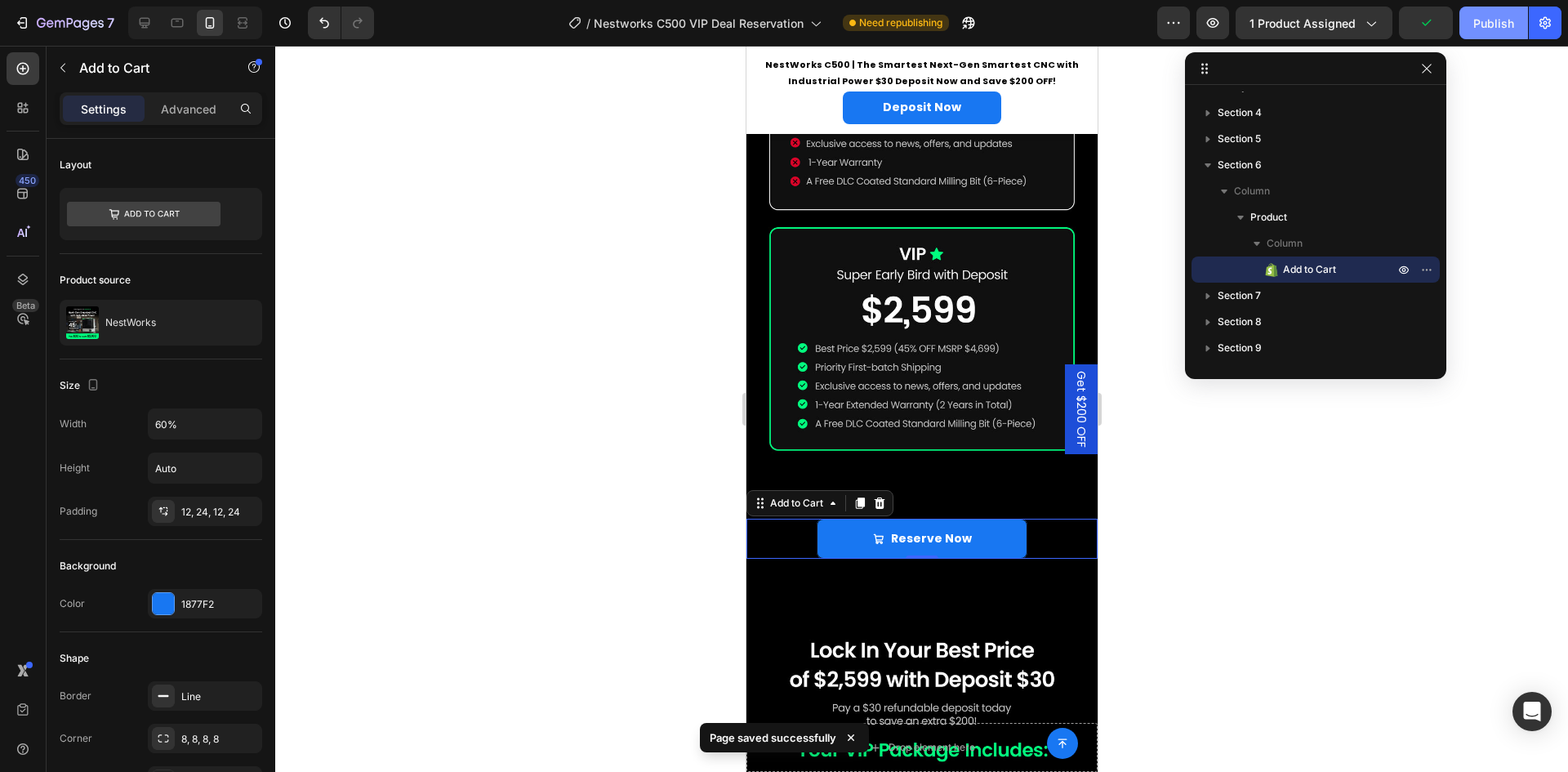
click at [1488, 27] on div "Publish" at bounding box center [1493, 23] width 41 height 17
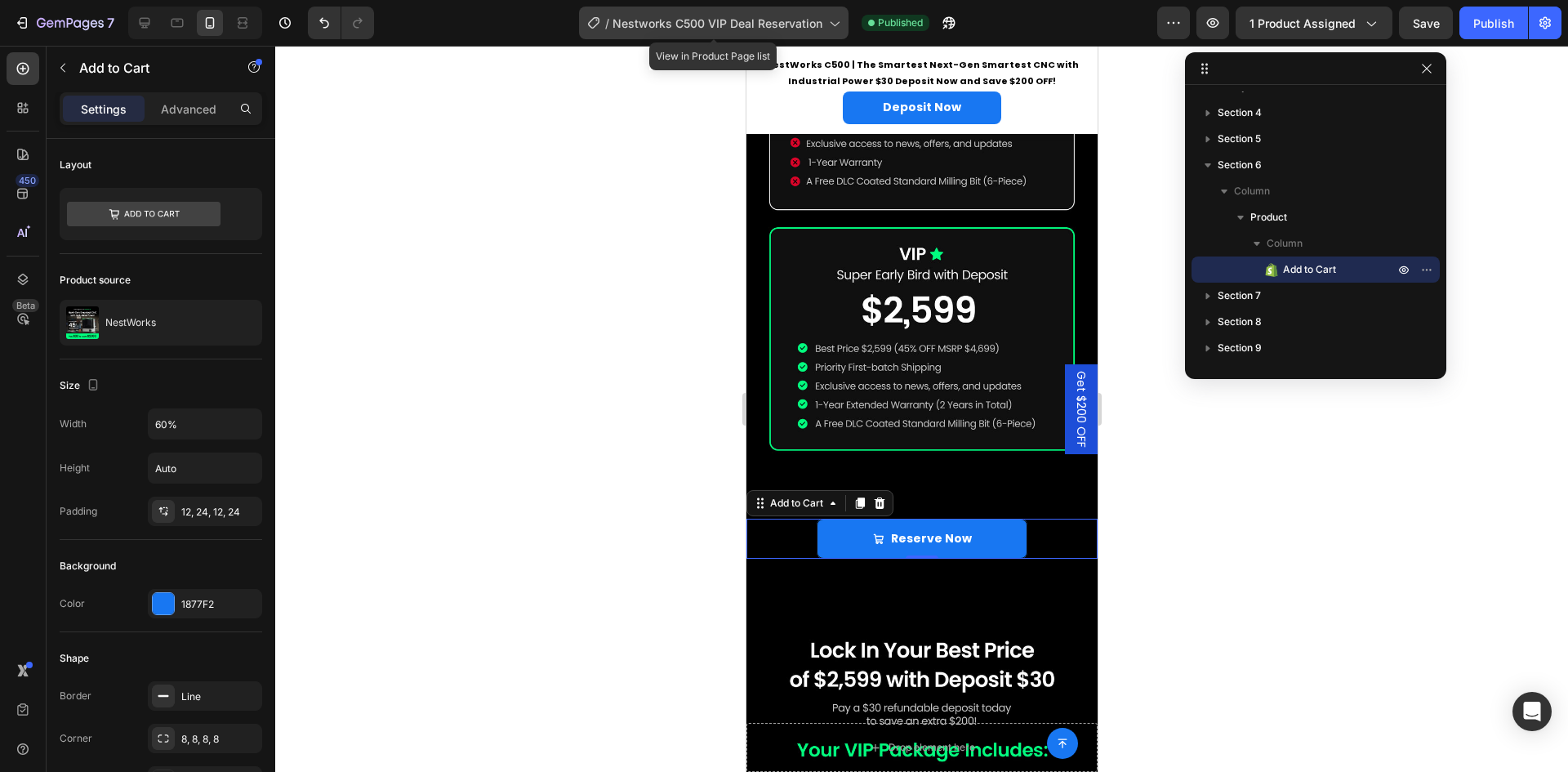
click at [790, 26] on span "Nestworks C500 VIP Deal Reservation" at bounding box center [717, 23] width 210 height 17
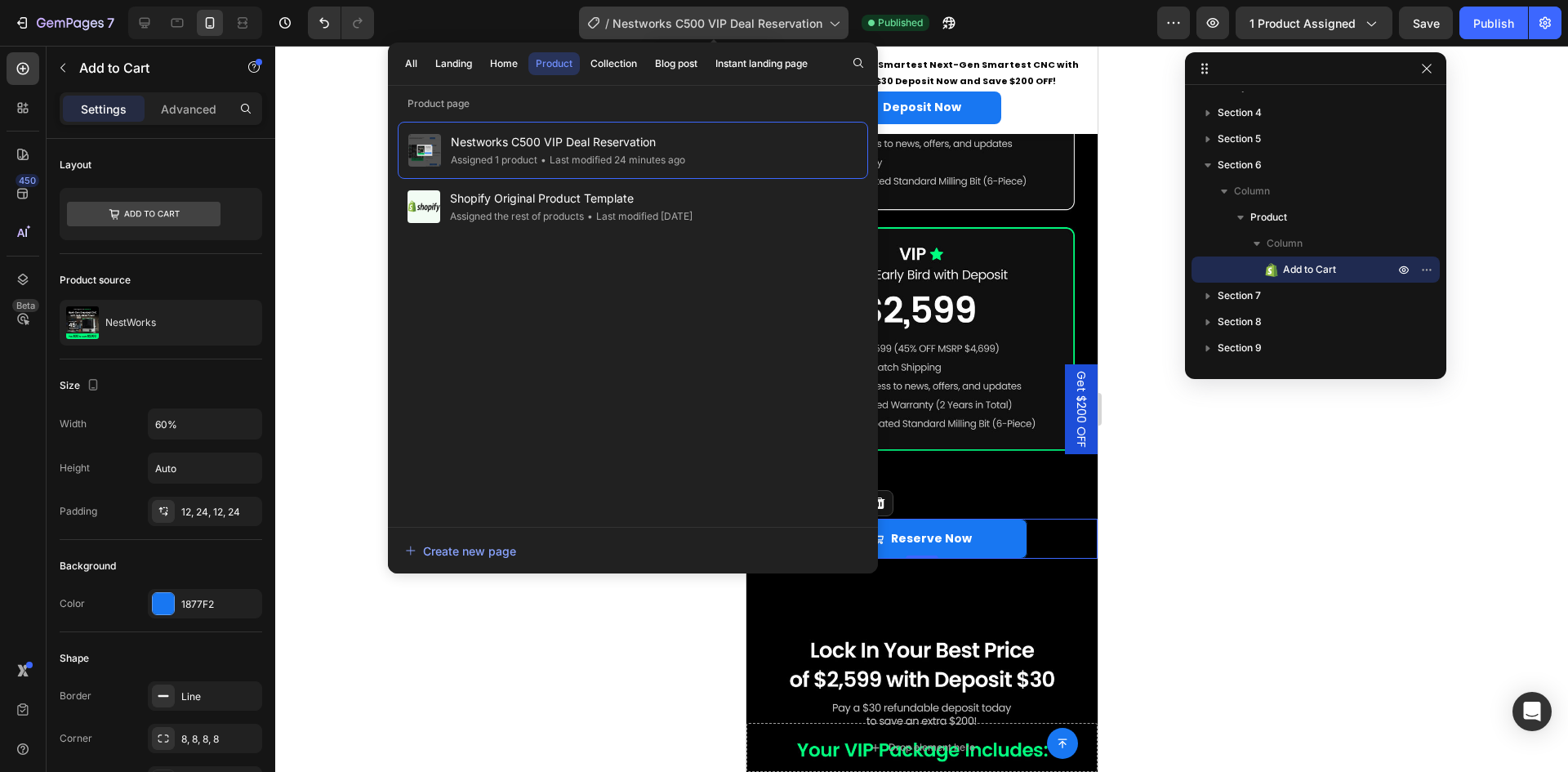
click at [787, 26] on span "Nestworks C500 VIP Deal Reservation" at bounding box center [717, 23] width 210 height 17
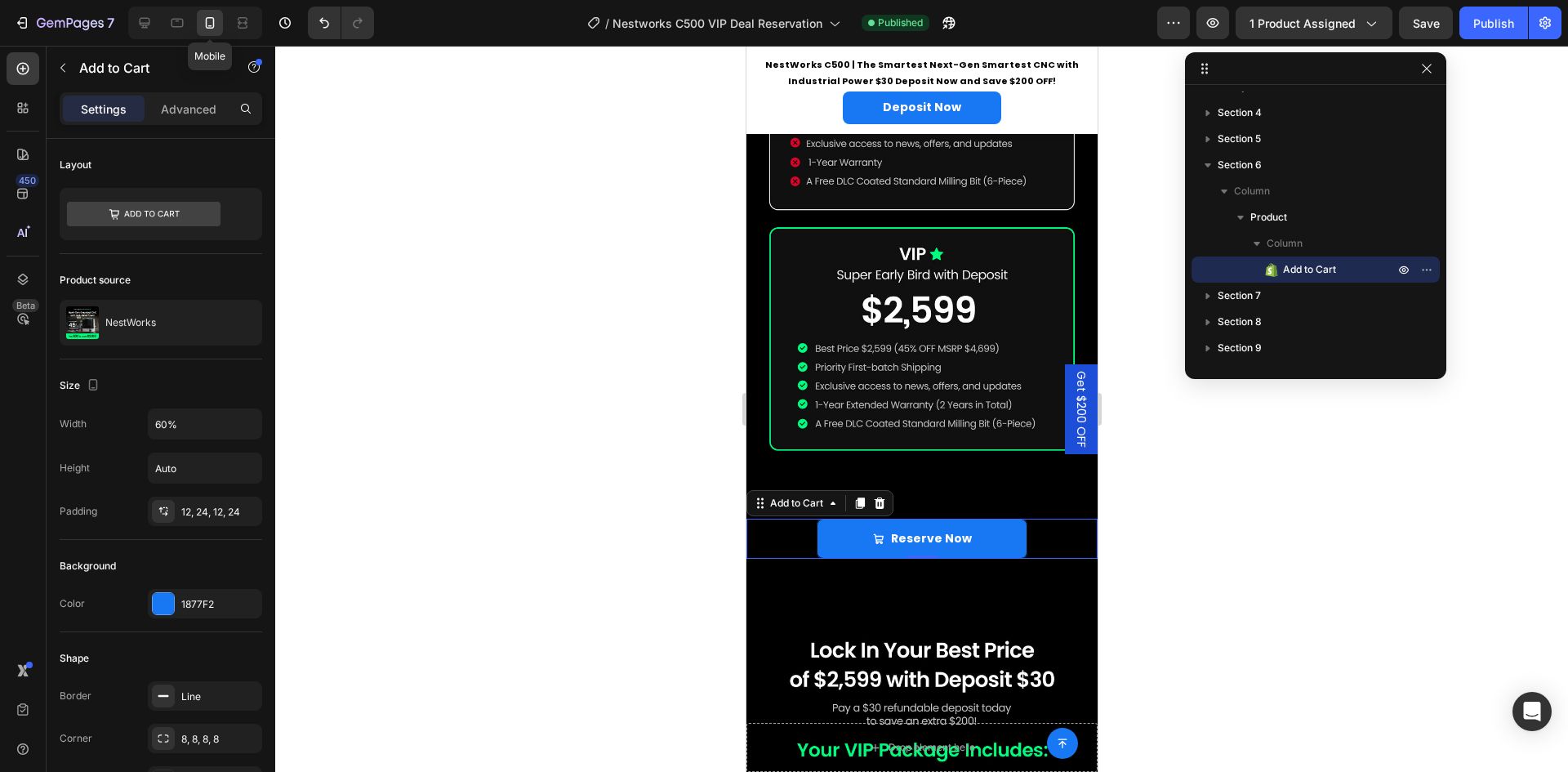
click at [208, 28] on icon at bounding box center [209, 23] width 9 height 12
click at [189, 474] on input "Auto" at bounding box center [204, 468] width 112 height 30
click at [242, 470] on icon "button" at bounding box center [246, 468] width 16 height 16
